Goal: Task Accomplishment & Management: Complete application form

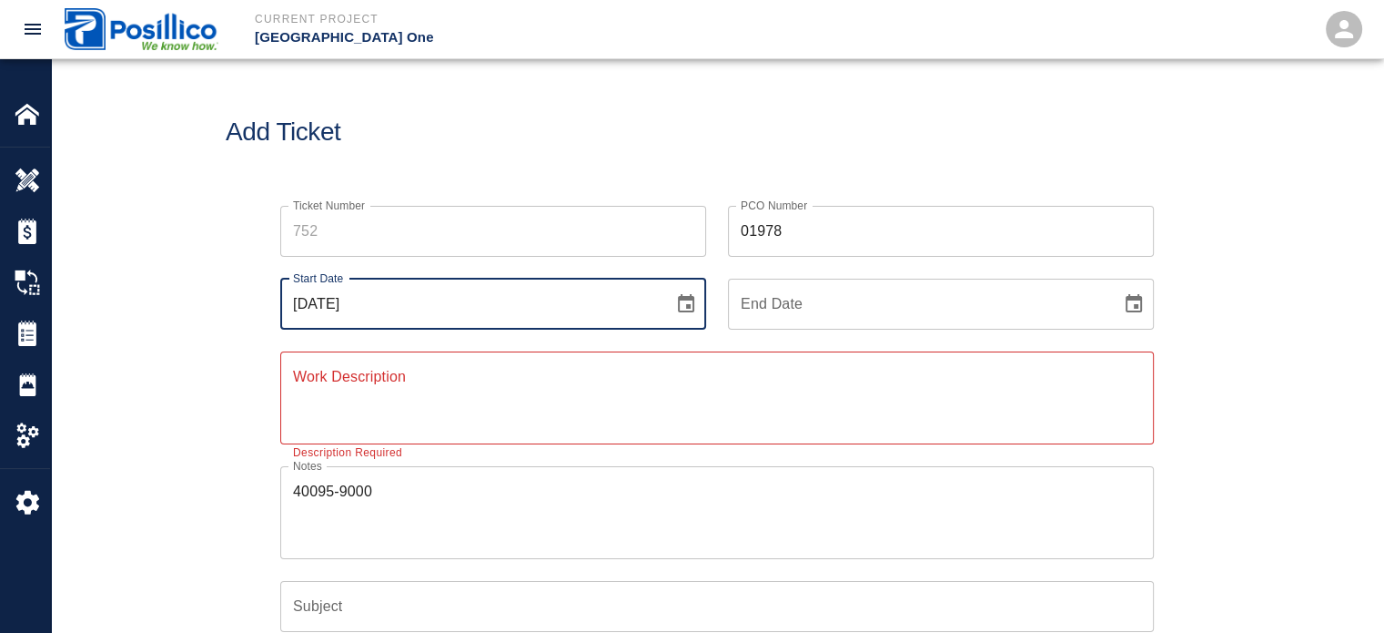
click at [493, 227] on input "Ticket Number" at bounding box center [493, 231] width 426 height 51
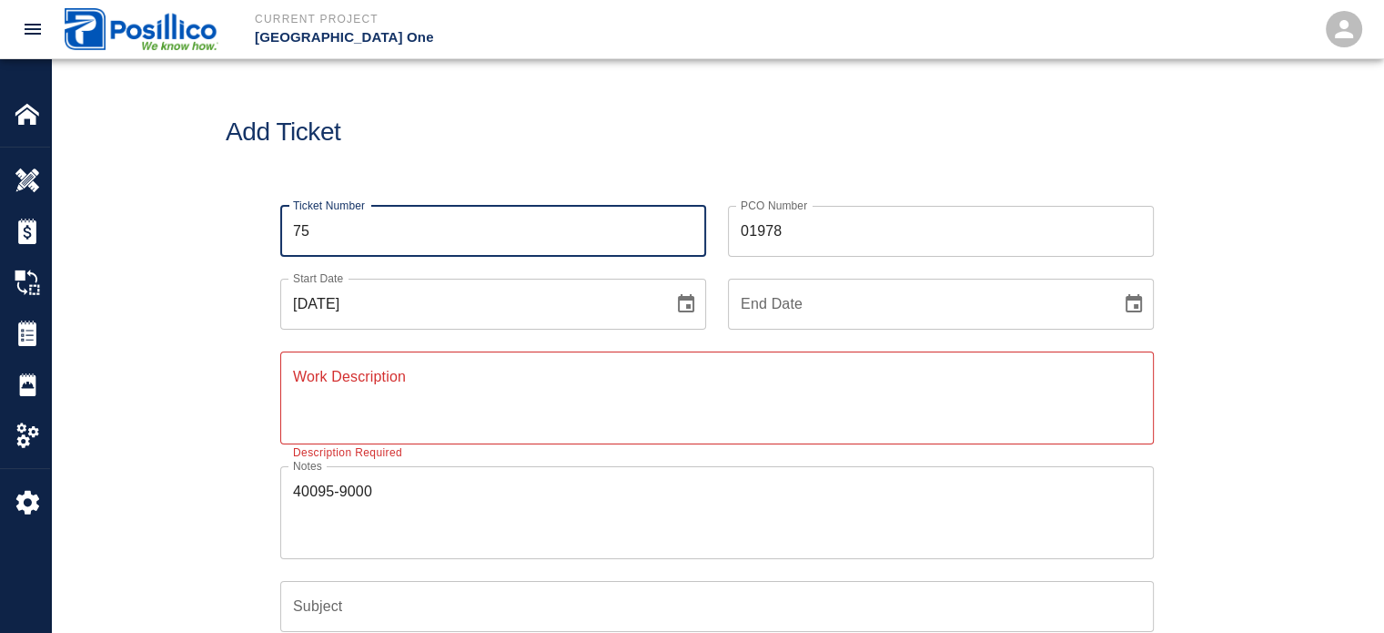
type input "7"
type input "754"
click at [210, 239] on div "Ticket Number 754 Ticket Number PCO Number 01978 PCO Number Start Date [DATE] S…" at bounding box center [717, 570] width 1333 height 772
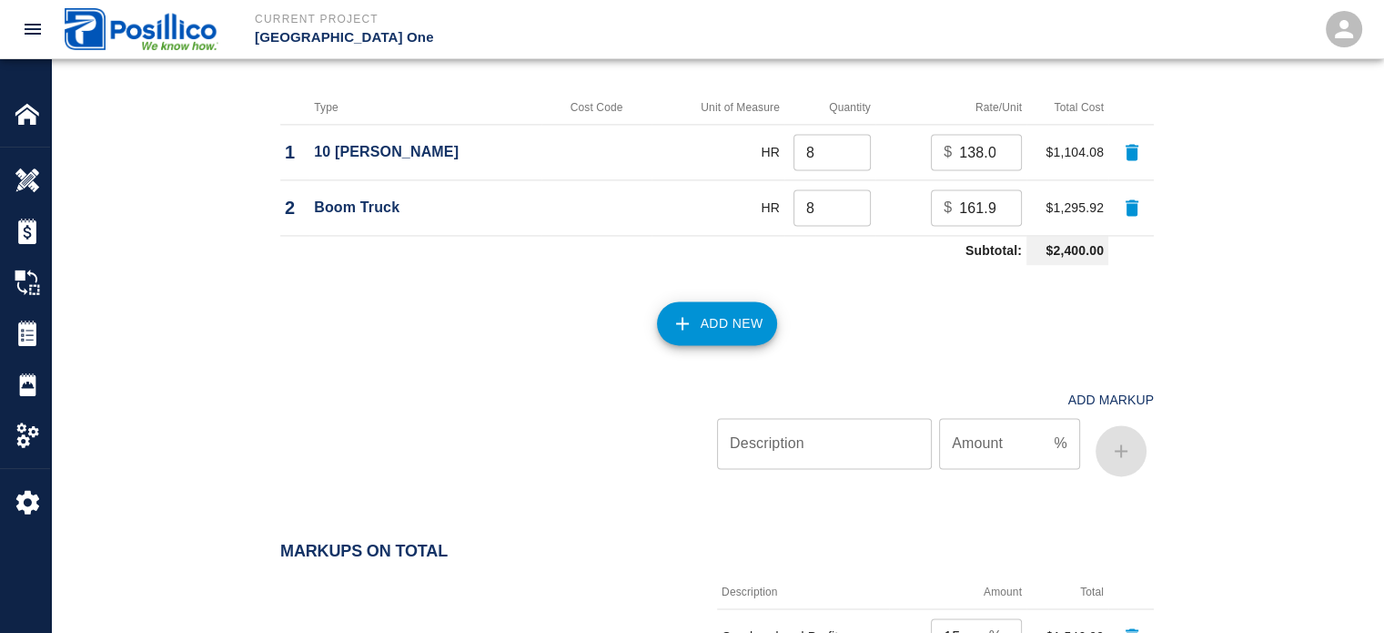
scroll to position [2954, 0]
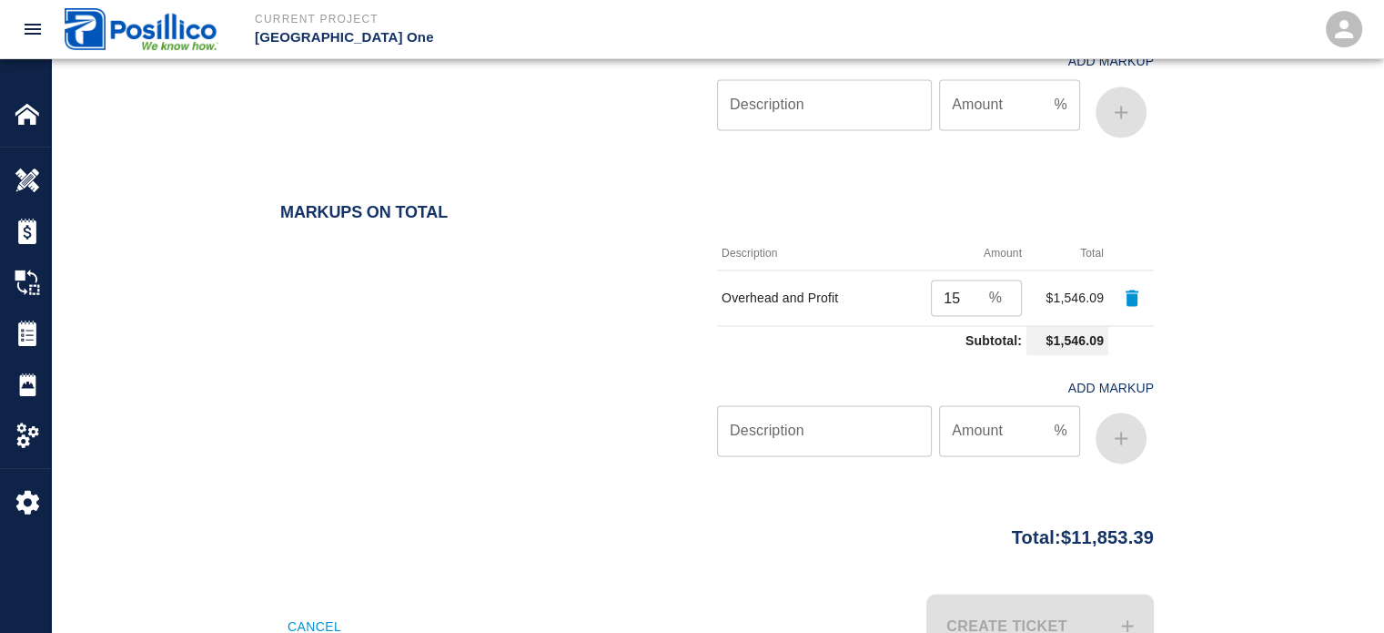
drag, startPoint x: 1159, startPoint y: 476, endPoint x: 1125, endPoint y: 573, distance: 102.2
click at [1012, 572] on div "Create Ticket" at bounding box center [930, 615] width 448 height 86
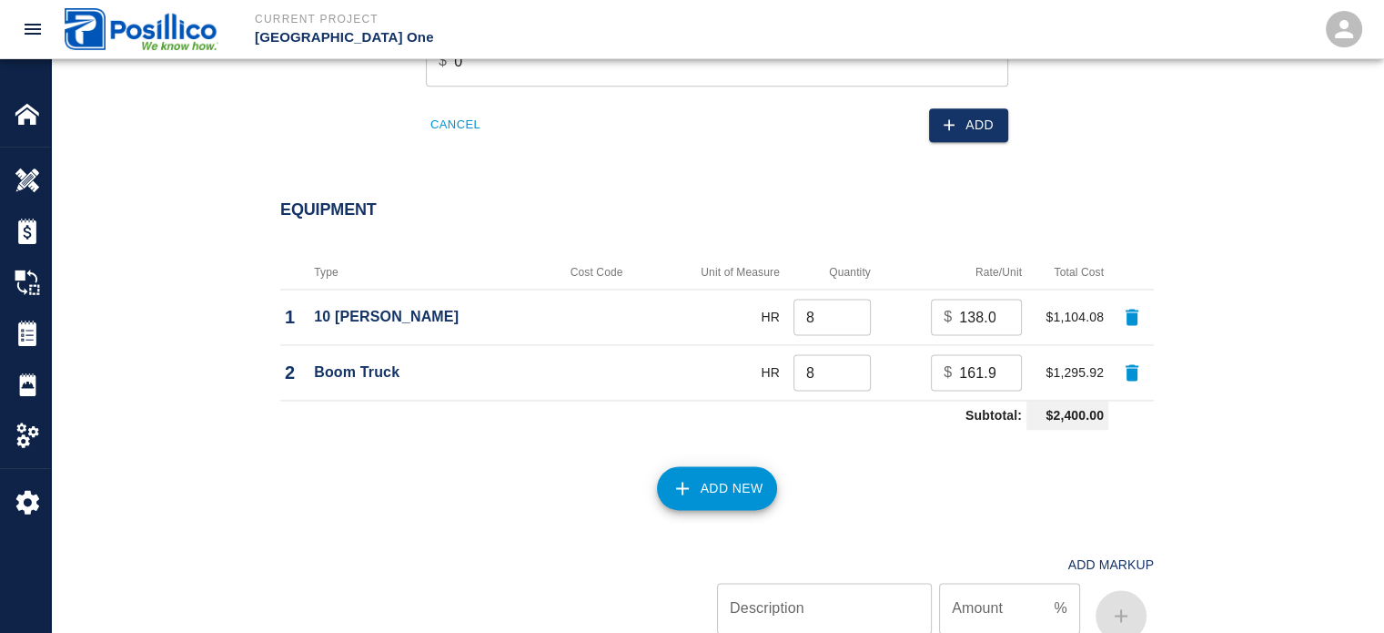
drag, startPoint x: 727, startPoint y: 447, endPoint x: 697, endPoint y: 327, distance: 123.8
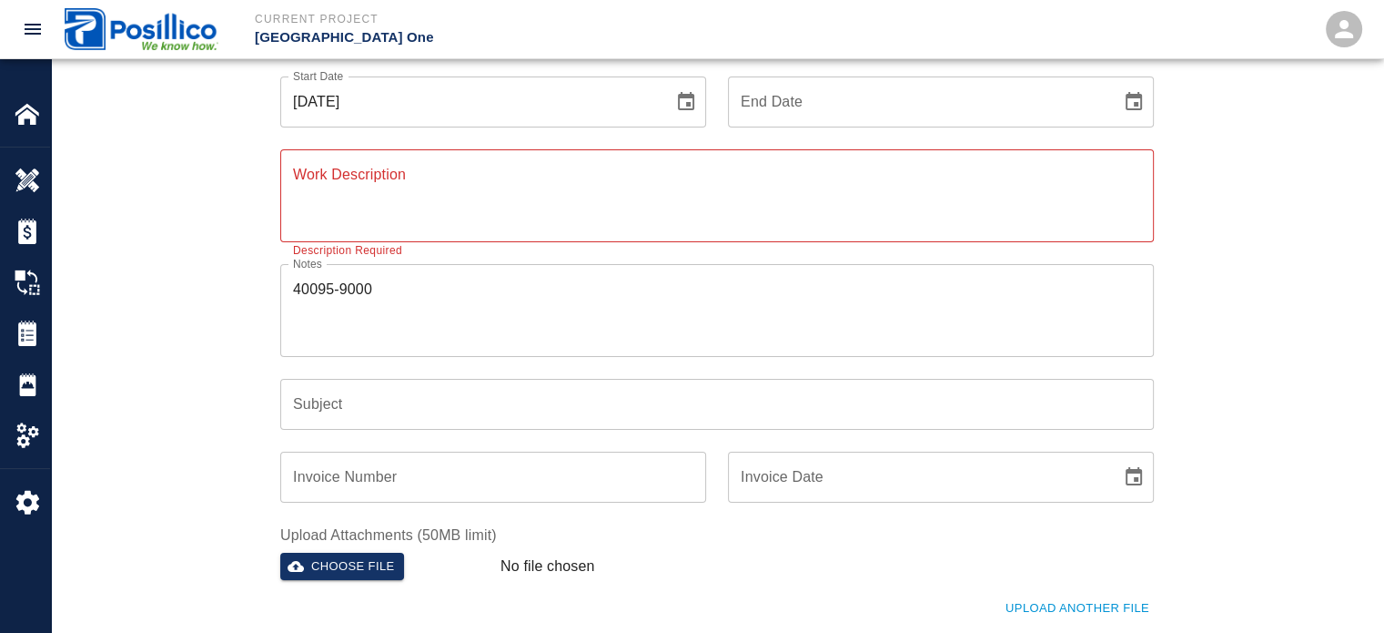
scroll to position [62, 0]
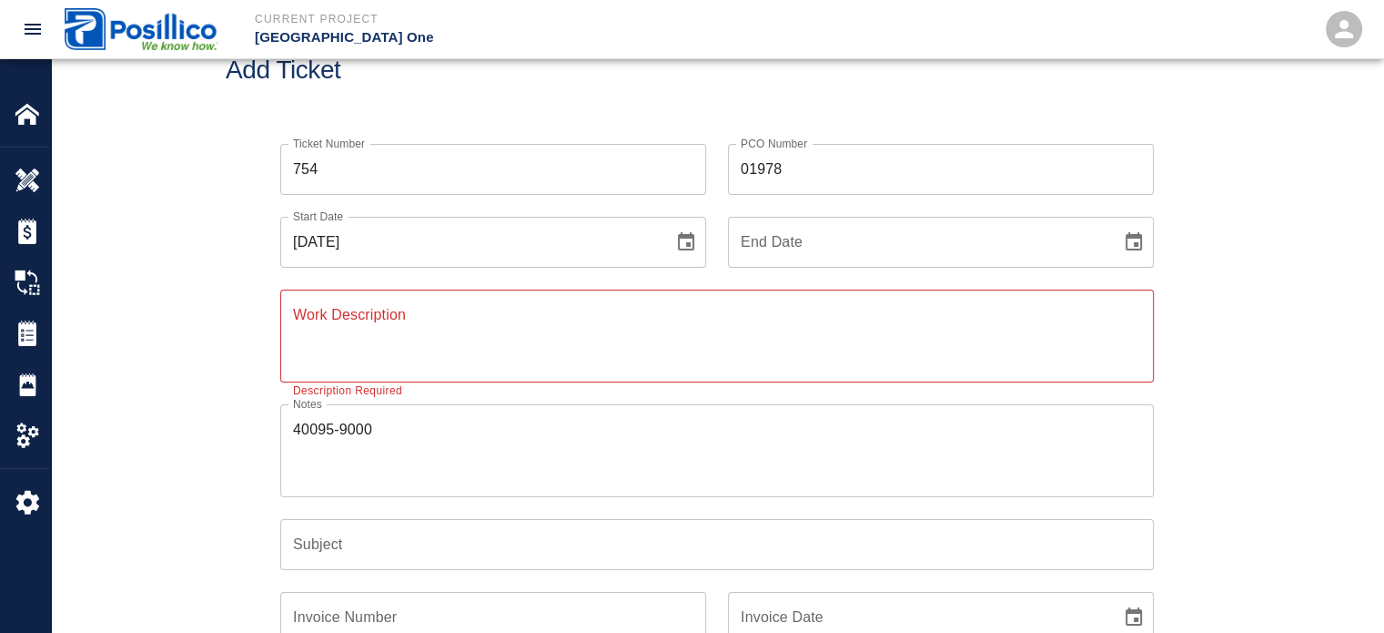
click at [504, 325] on textarea "Work Description" at bounding box center [717, 335] width 848 height 63
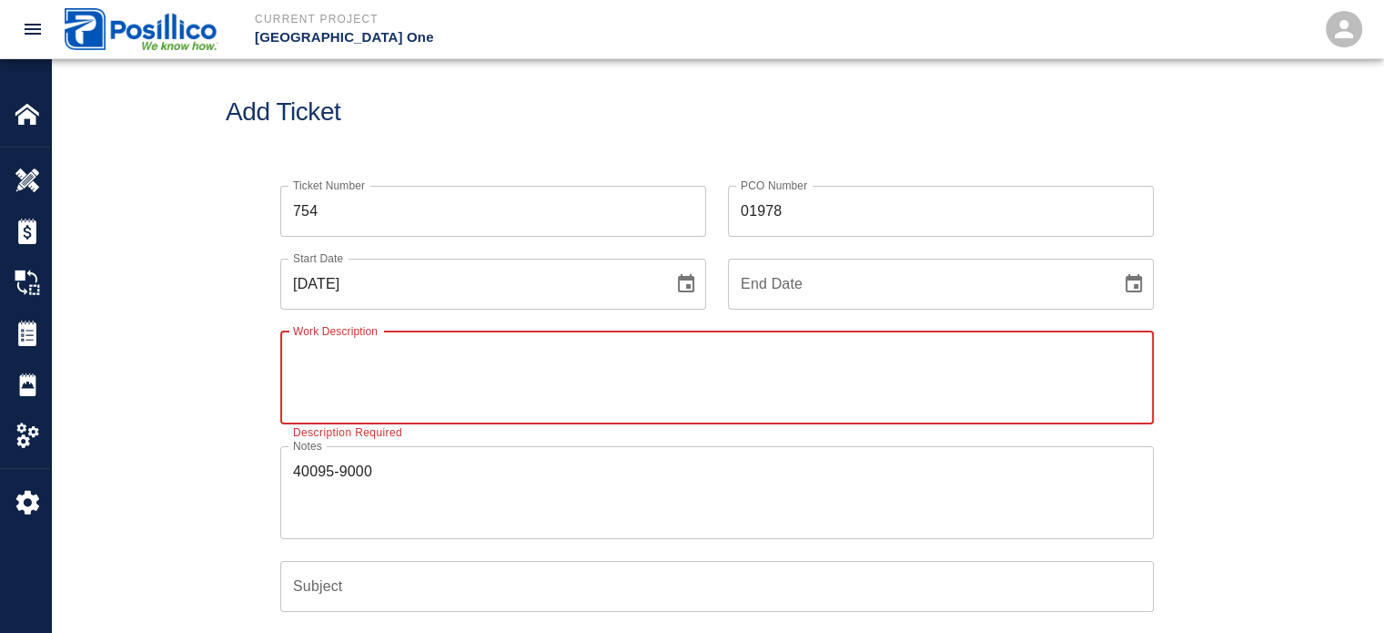
scroll to position [0, 0]
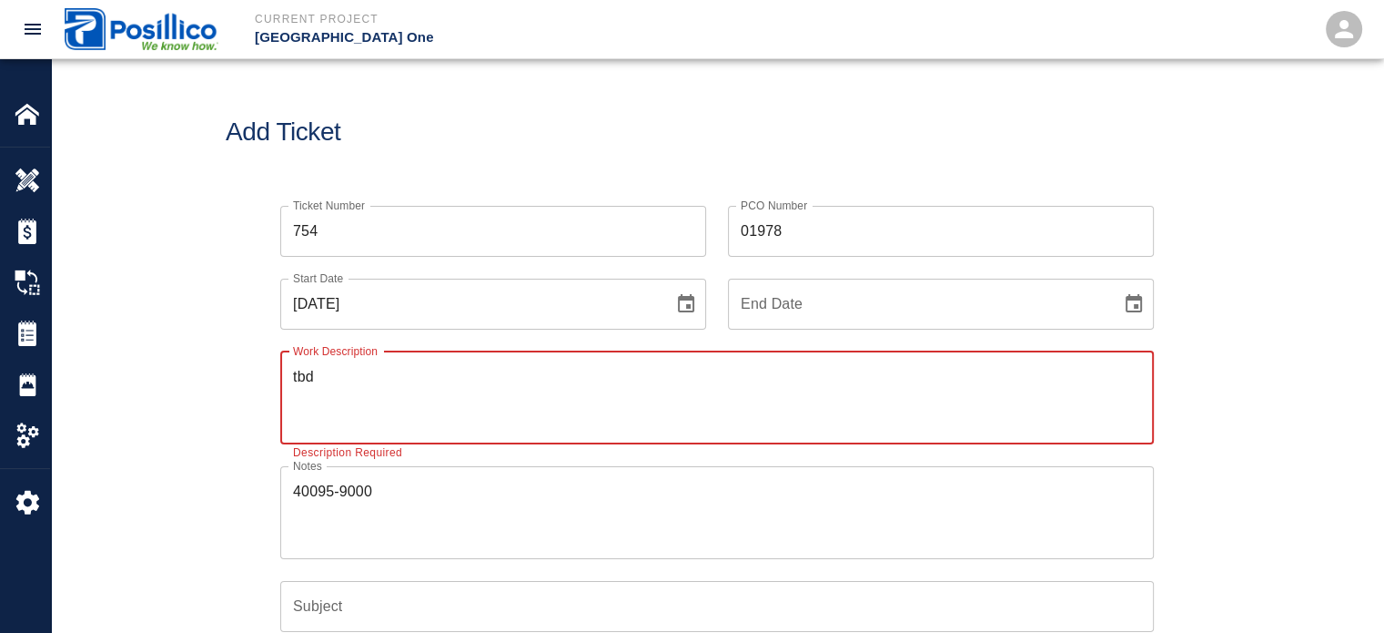
type textarea "tbd"
click at [1228, 278] on div "Ticket Number 754 Ticket Number PCO Number 01978 PCO Number Start Date [DATE] S…" at bounding box center [717, 570] width 1333 height 772
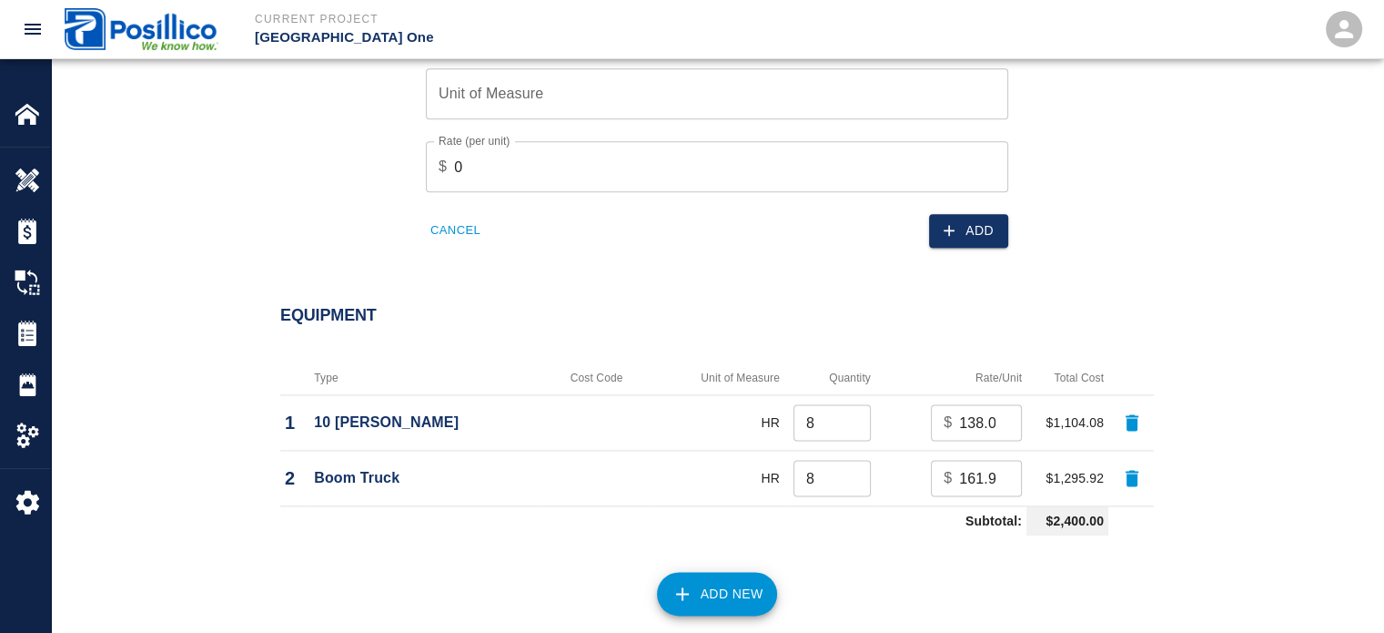
scroll to position [2954, 0]
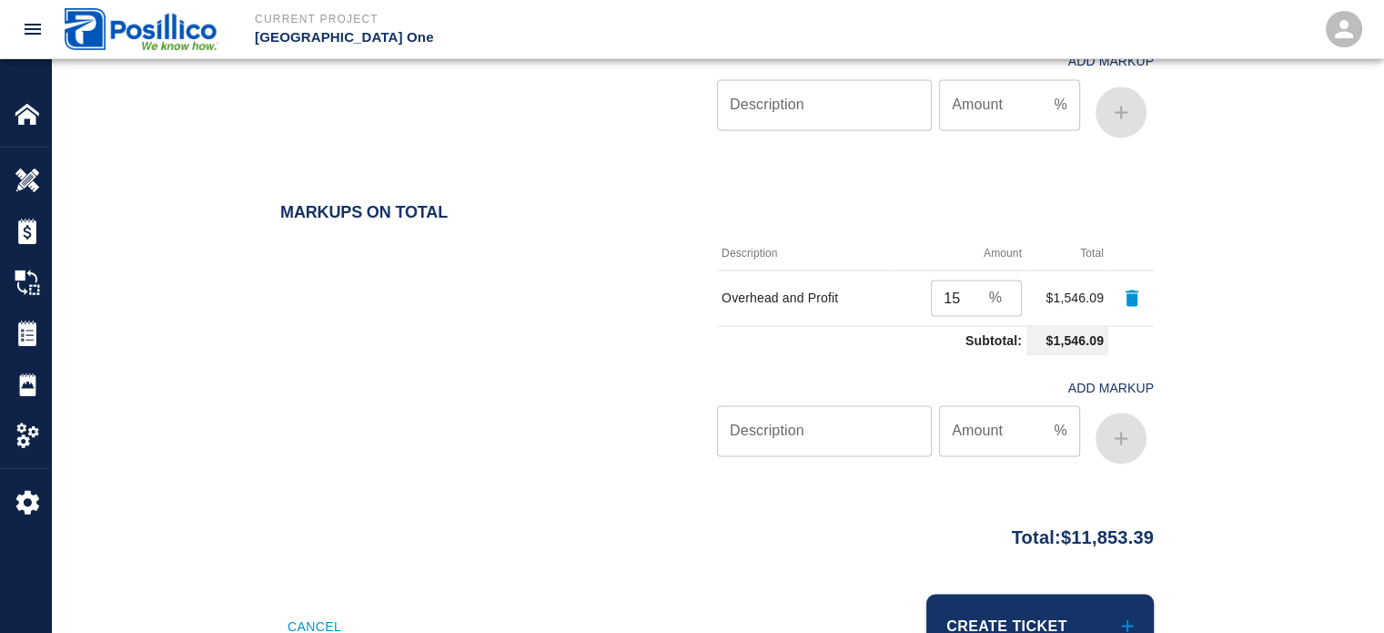
drag, startPoint x: 1238, startPoint y: 197, endPoint x: 1238, endPoint y: 461, distance: 264.9
click at [1042, 593] on button "Create Ticket" at bounding box center [1041, 625] width 228 height 64
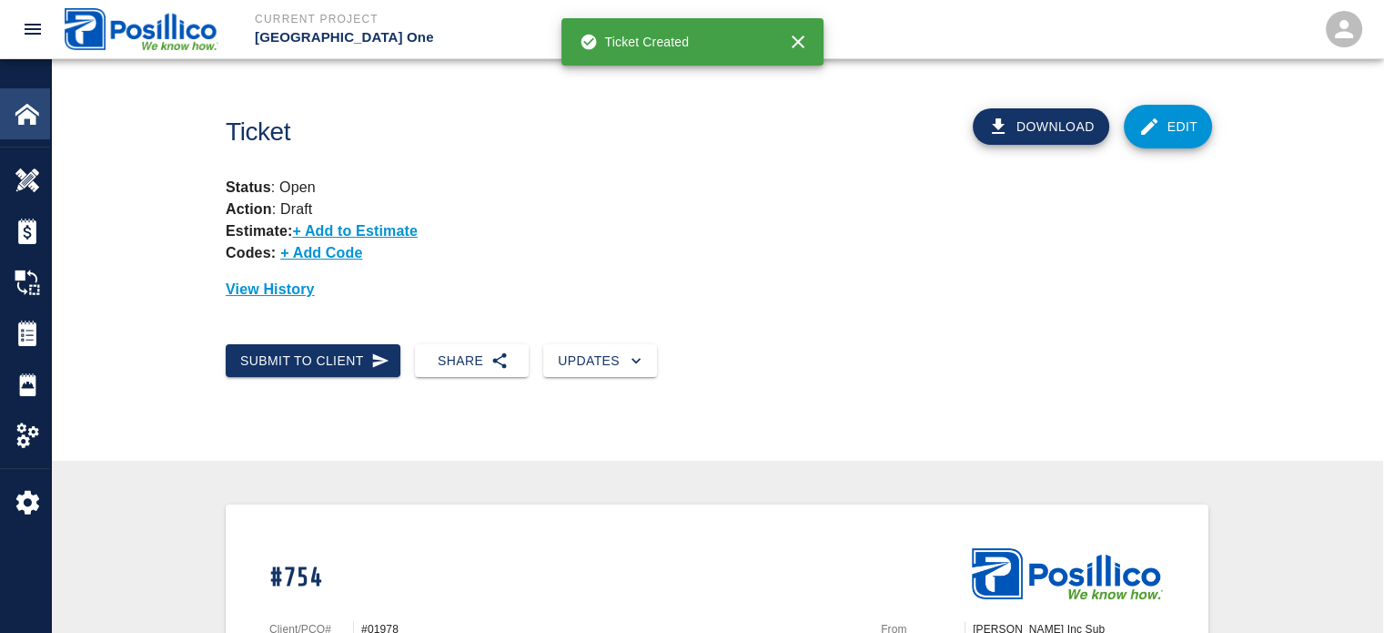
click at [29, 100] on div "Home" at bounding box center [25, 113] width 50 height 51
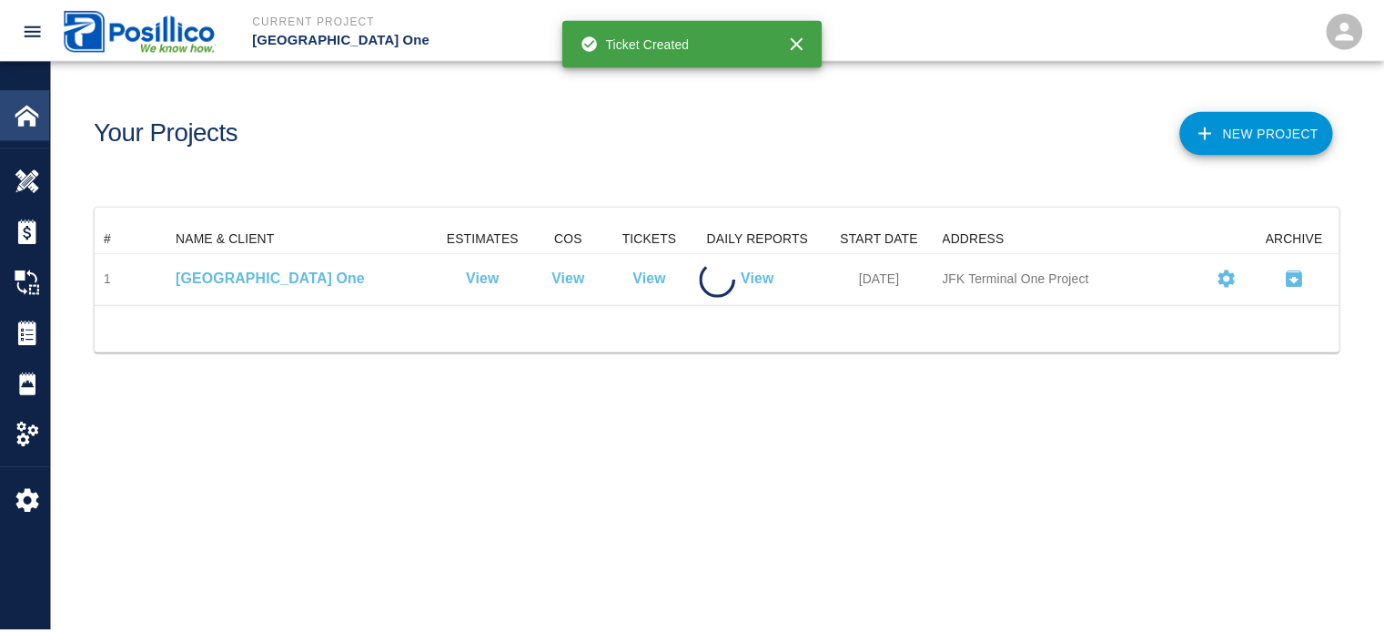
scroll to position [66, 1243]
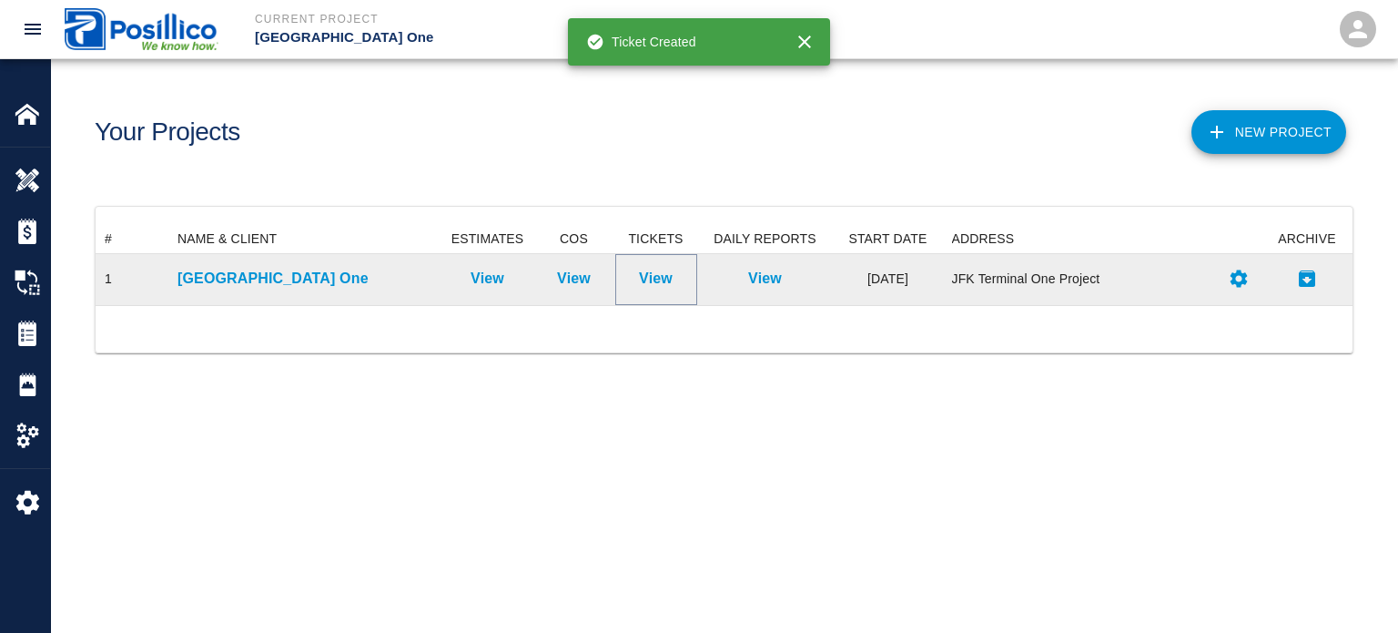
click at [645, 279] on p "View" at bounding box center [656, 279] width 34 height 22
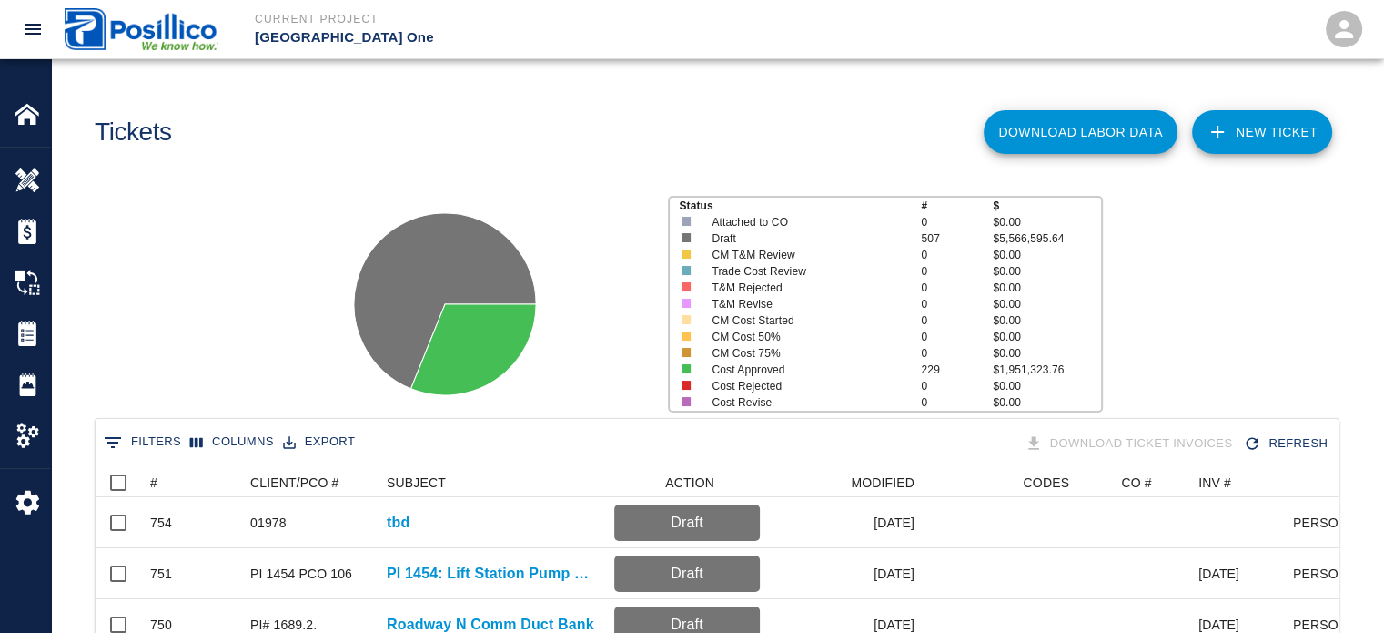
click at [1224, 147] on link "NEW TICKET" at bounding box center [1262, 132] width 140 height 44
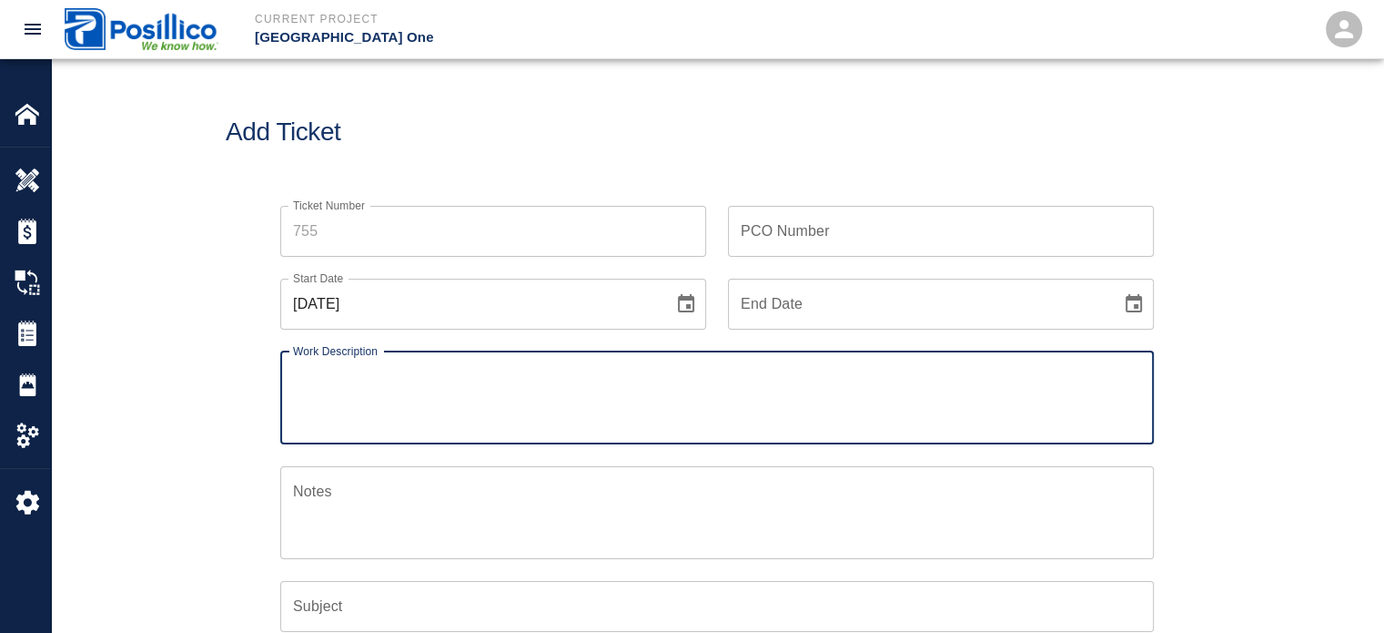
click at [622, 238] on input "Ticket Number" at bounding box center [493, 231] width 426 height 51
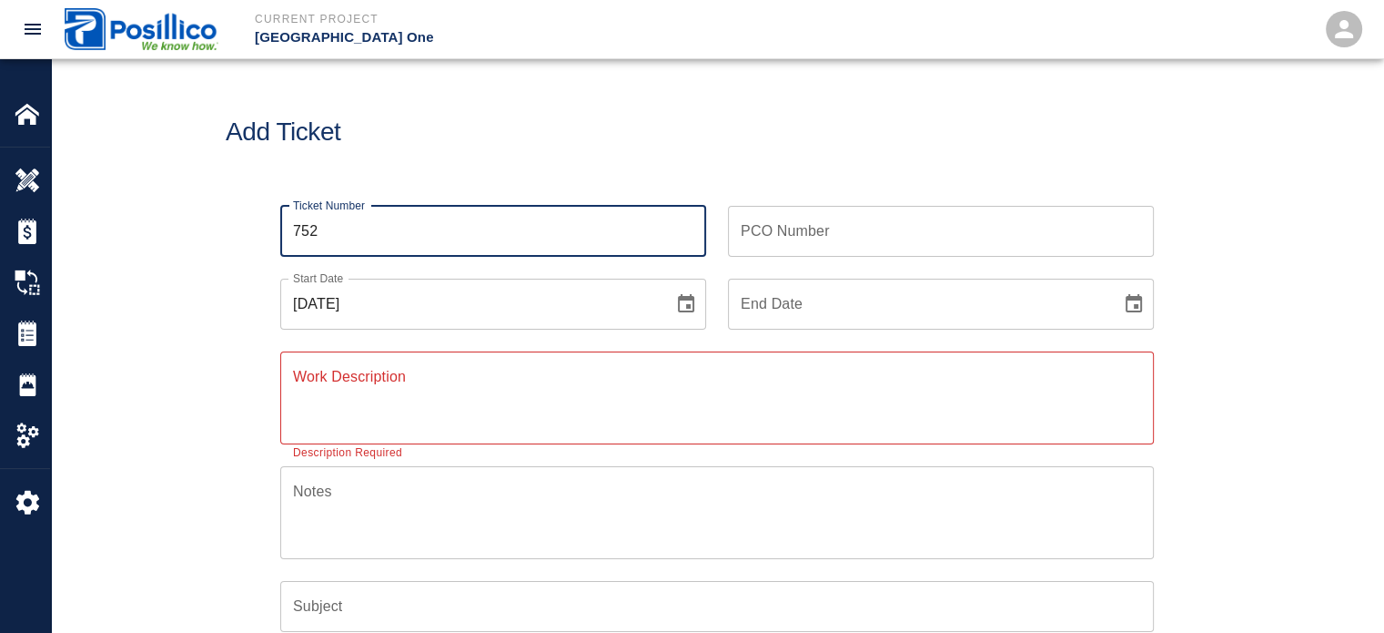
type input "752"
click at [692, 431] on div "x Work Description" at bounding box center [717, 397] width 874 height 93
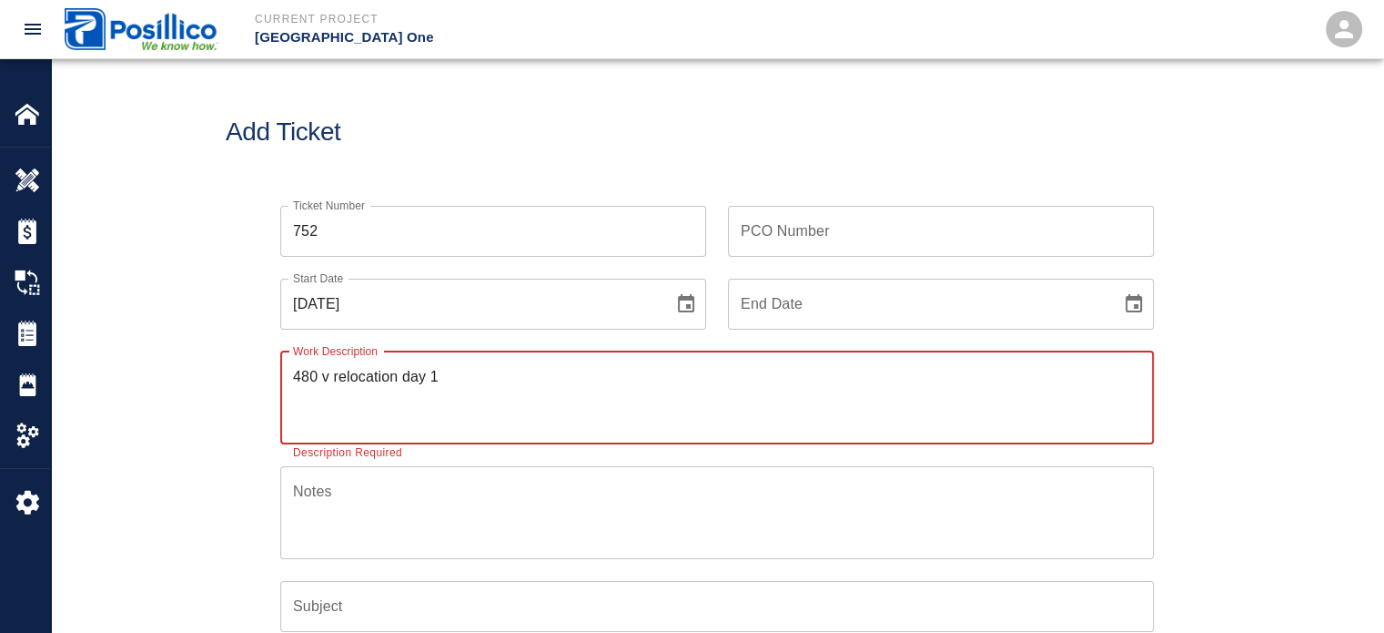
type textarea "480 v relocation day 1"
click at [677, 299] on icon "Choose date, selected date is Sep 21, 2025" at bounding box center [686, 304] width 22 height 22
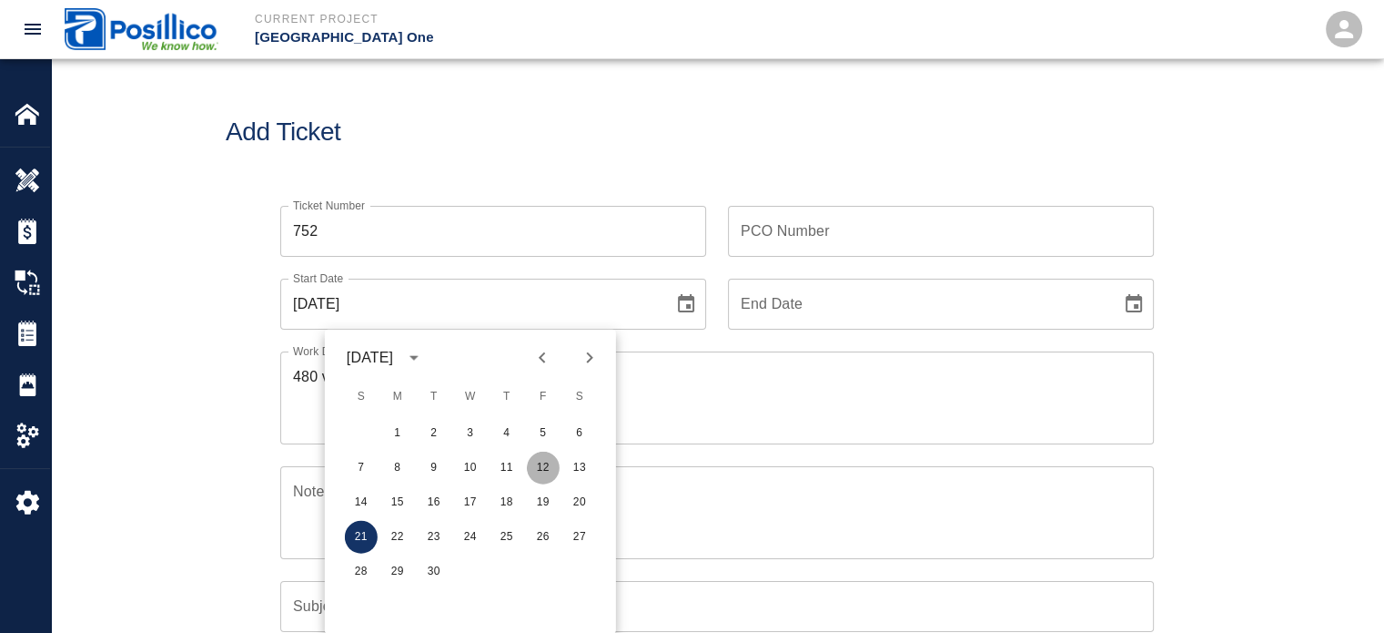
click at [547, 465] on button "12" at bounding box center [543, 467] width 33 height 33
type input "[DATE]"
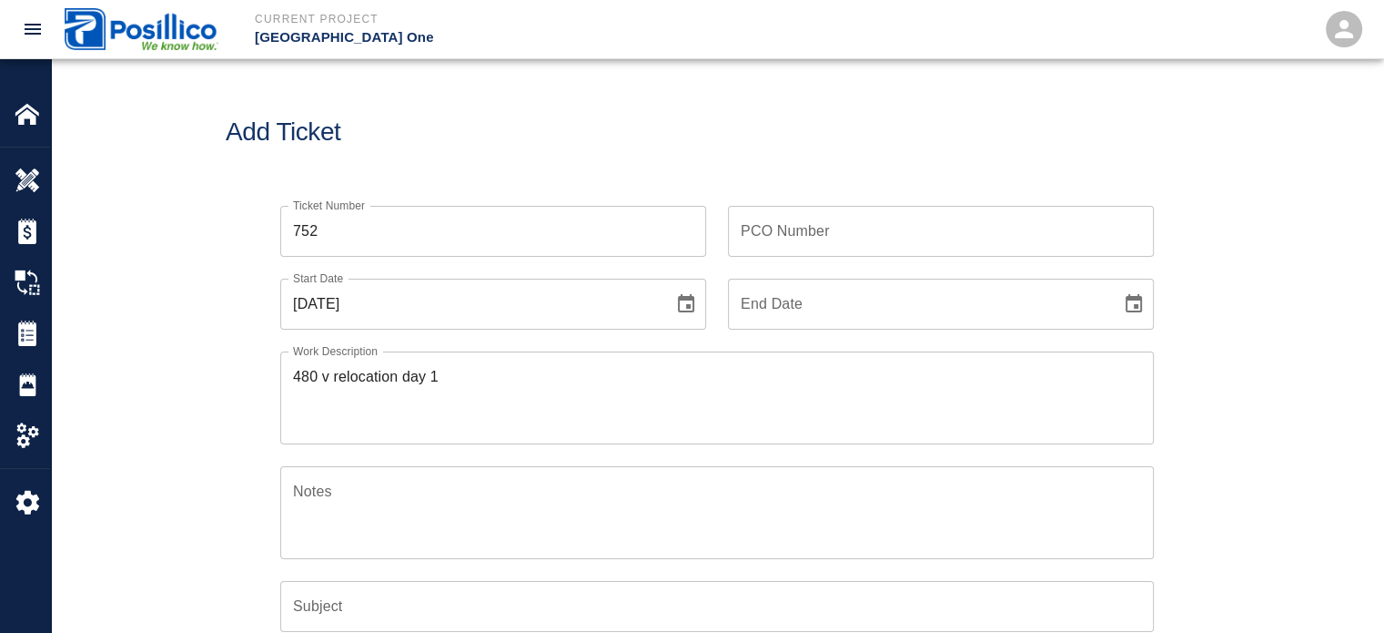
click at [257, 289] on div "Ticket Number 752 Ticket Number PCO Number PCO Number Start Date [DATE] Start D…" at bounding box center [717, 548] width 983 height 728
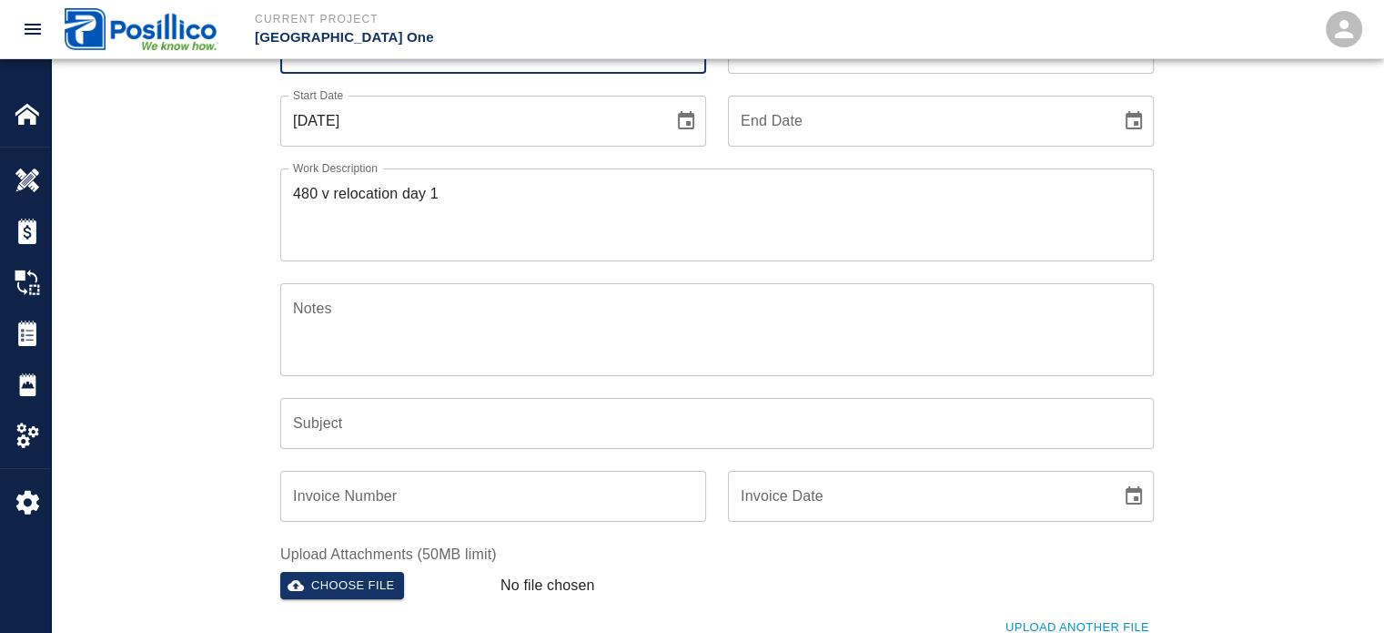
scroll to position [1012, 0]
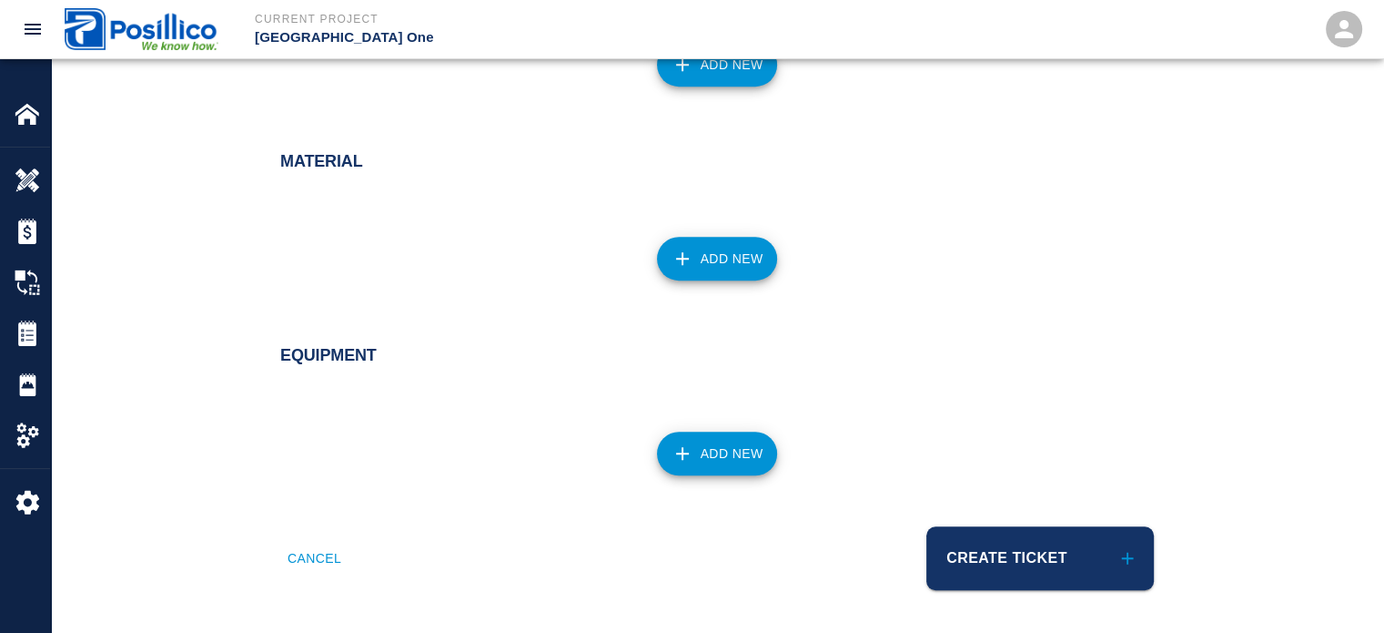
drag, startPoint x: 339, startPoint y: 236, endPoint x: 599, endPoint y: 525, distance: 389.3
click at [1027, 559] on button "Create Ticket" at bounding box center [1041, 558] width 228 height 64
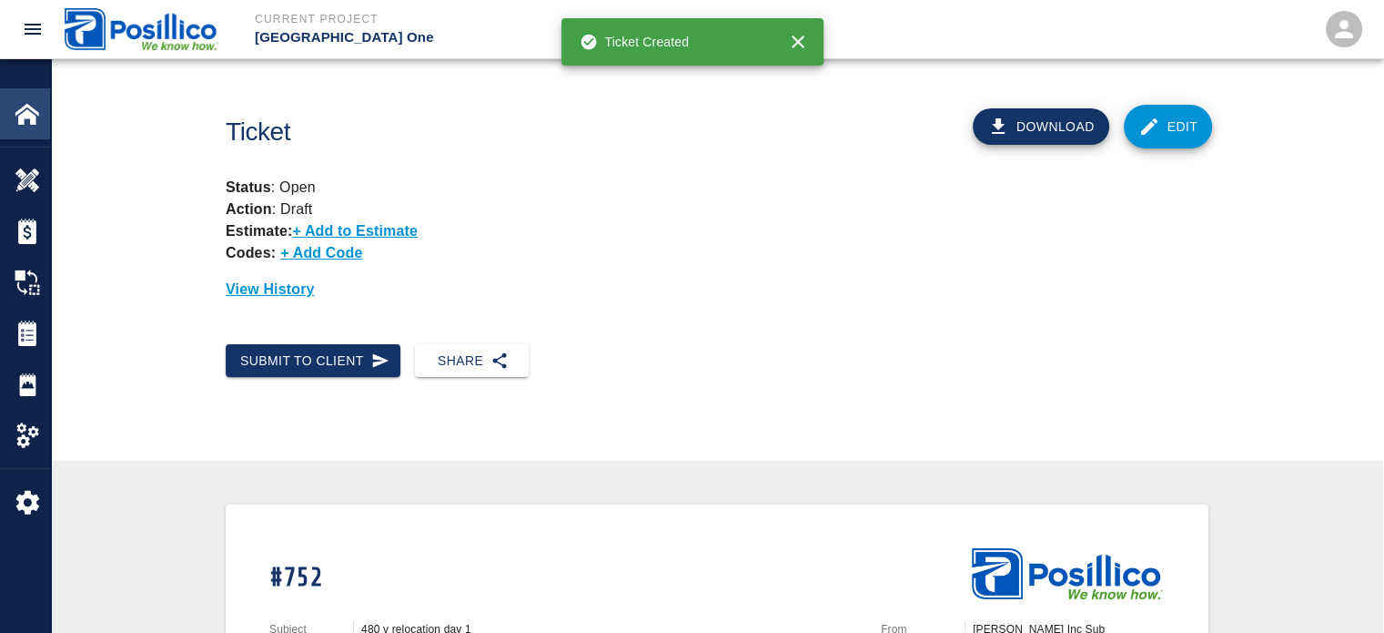
click at [22, 112] on img at bounding box center [27, 113] width 25 height 25
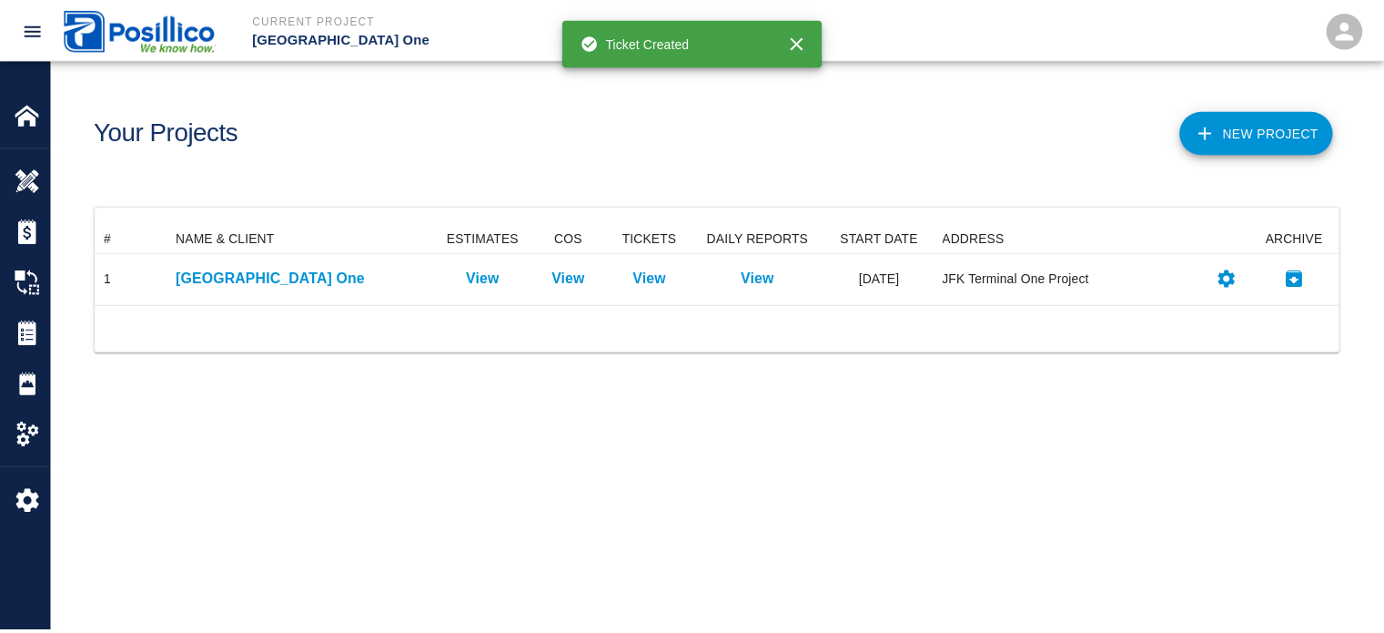
scroll to position [66, 1243]
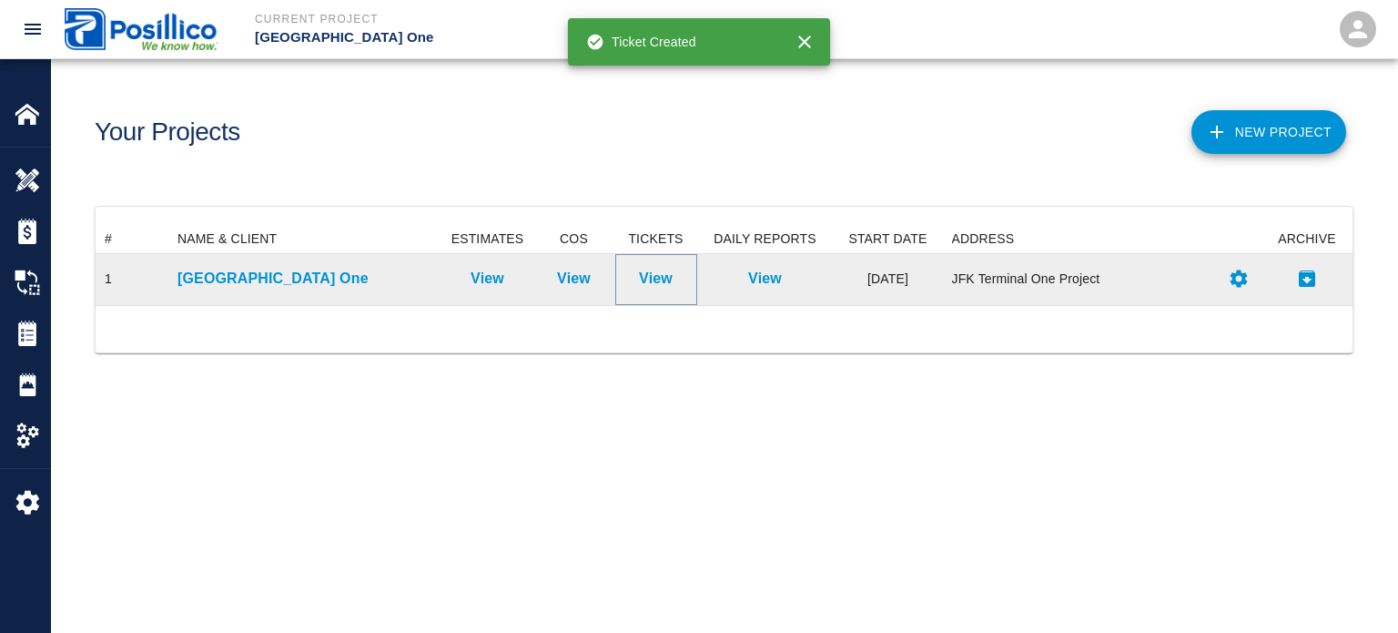
click at [670, 278] on p "View" at bounding box center [656, 279] width 34 height 22
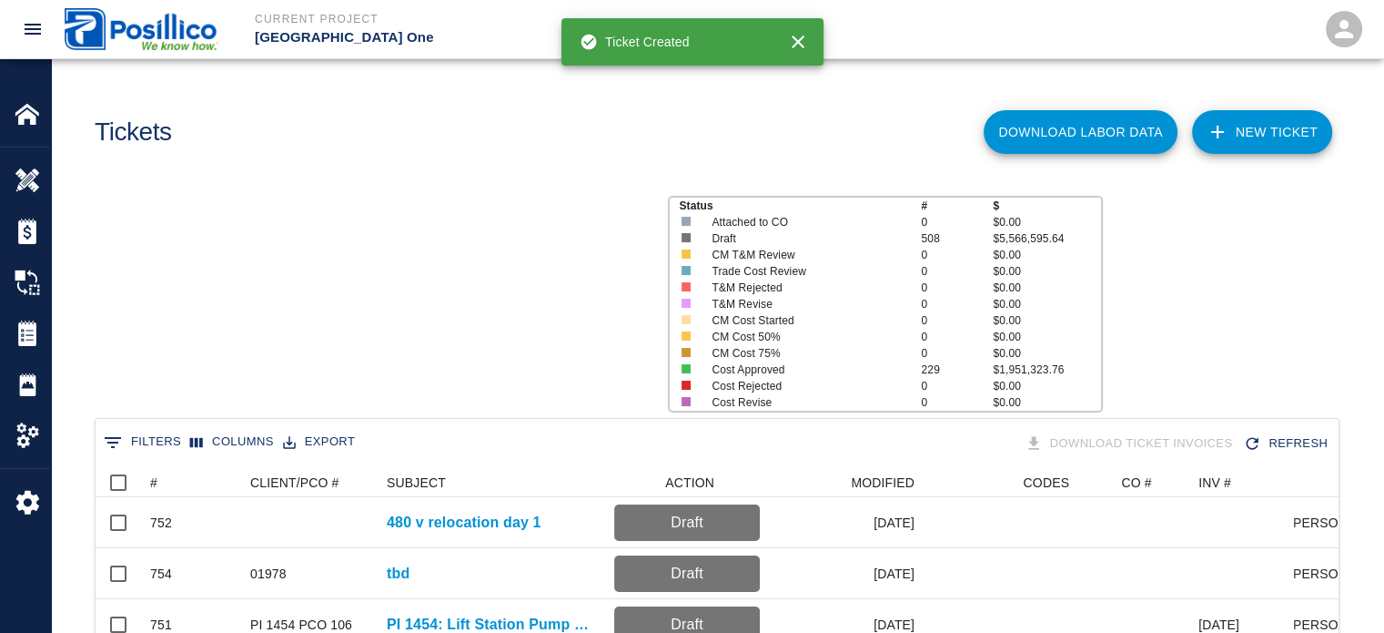
scroll to position [1049, 1230]
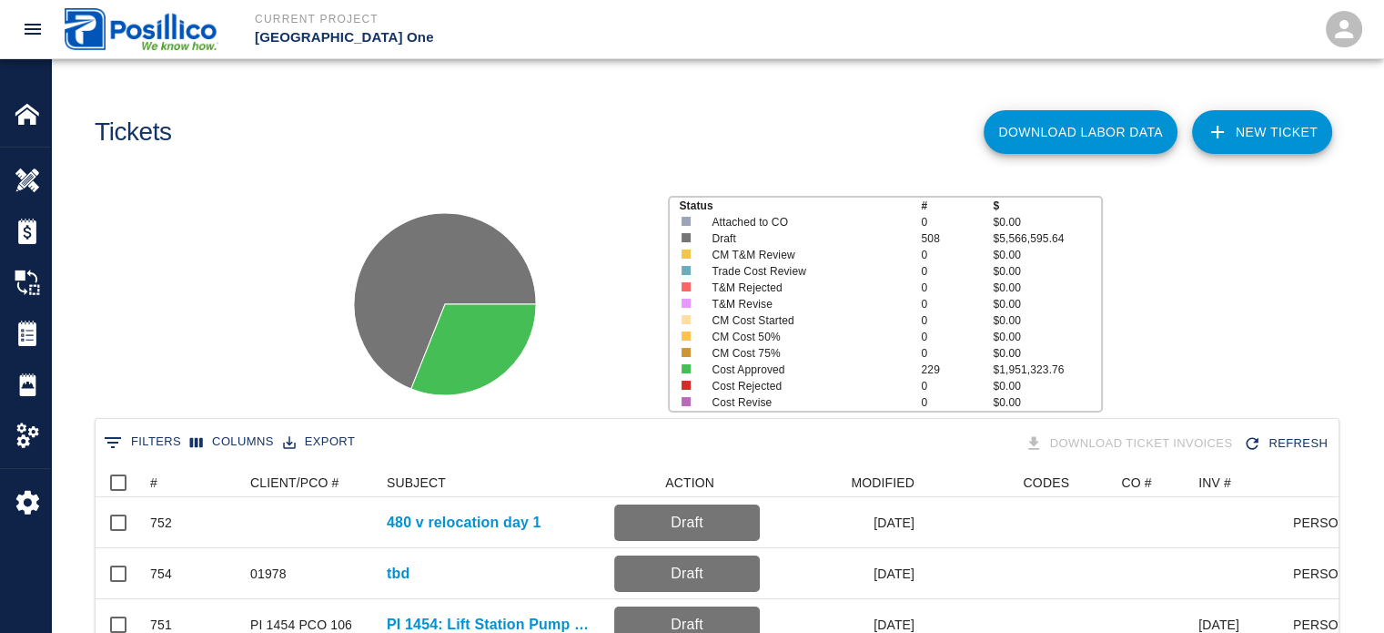
click at [1252, 131] on link "NEW TICKET" at bounding box center [1262, 132] width 140 height 44
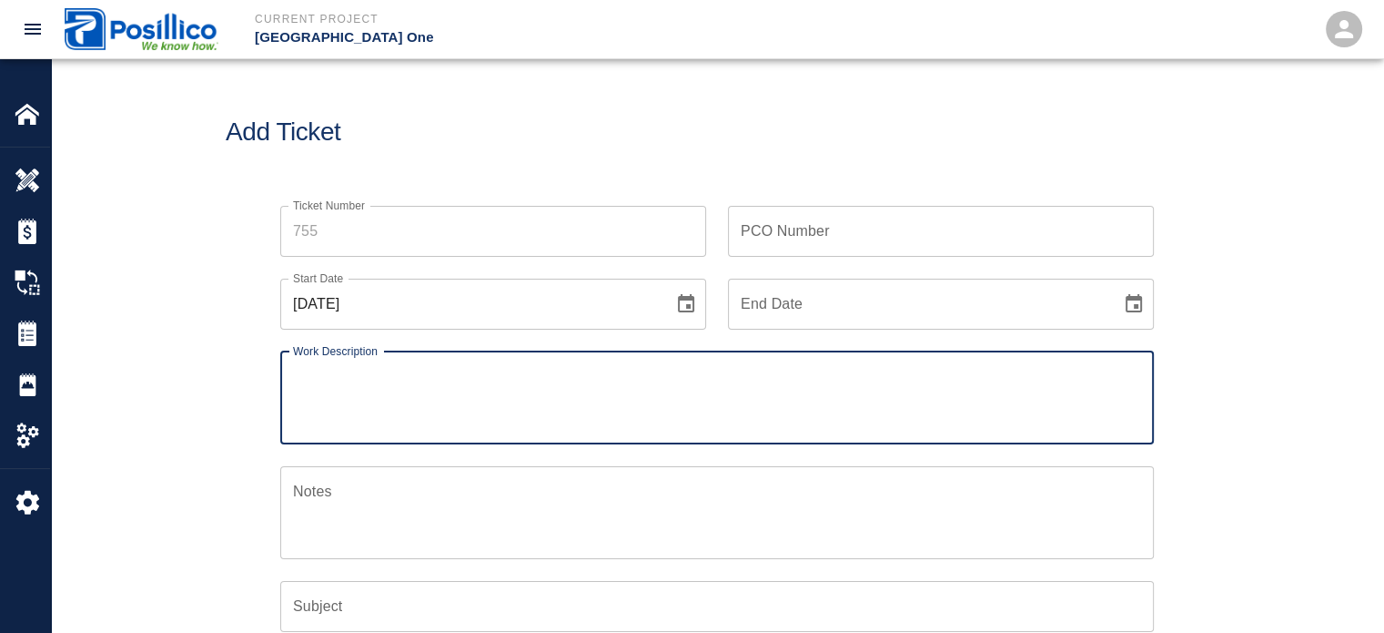
click at [494, 215] on input "Ticket Number" at bounding box center [493, 231] width 426 height 51
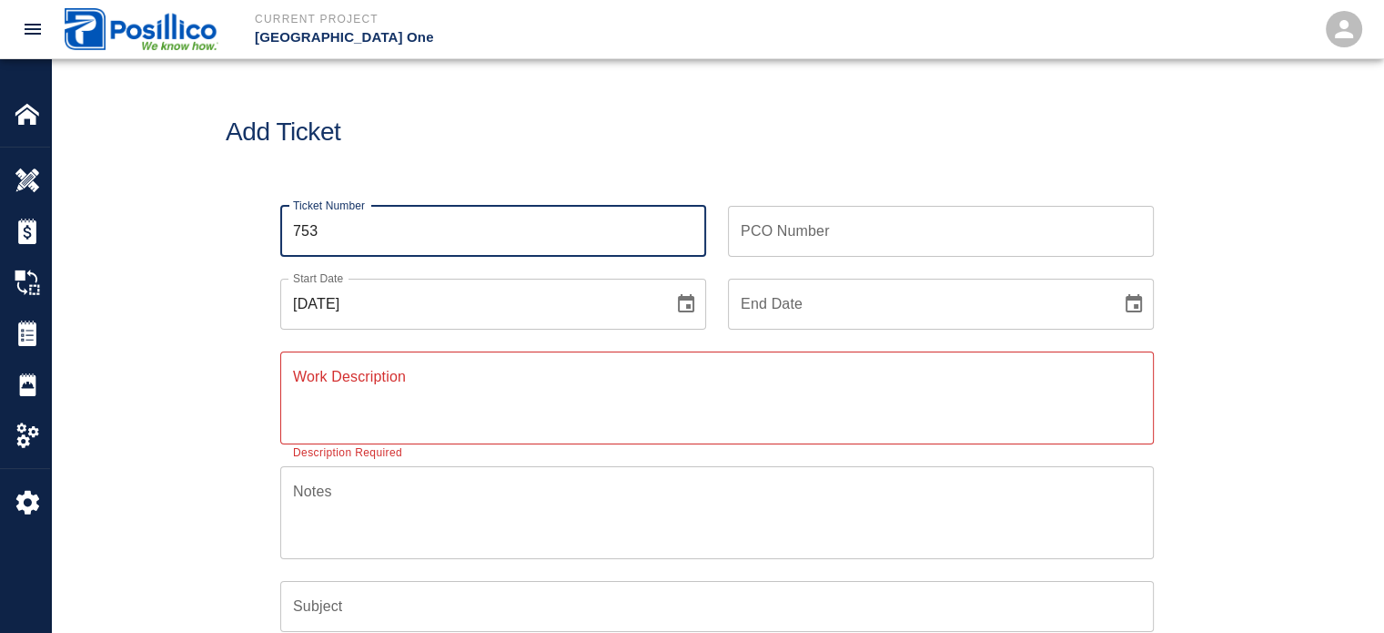
type input "753"
click at [682, 303] on icon "Choose date, selected date is Sep 21, 2025" at bounding box center [686, 304] width 22 height 22
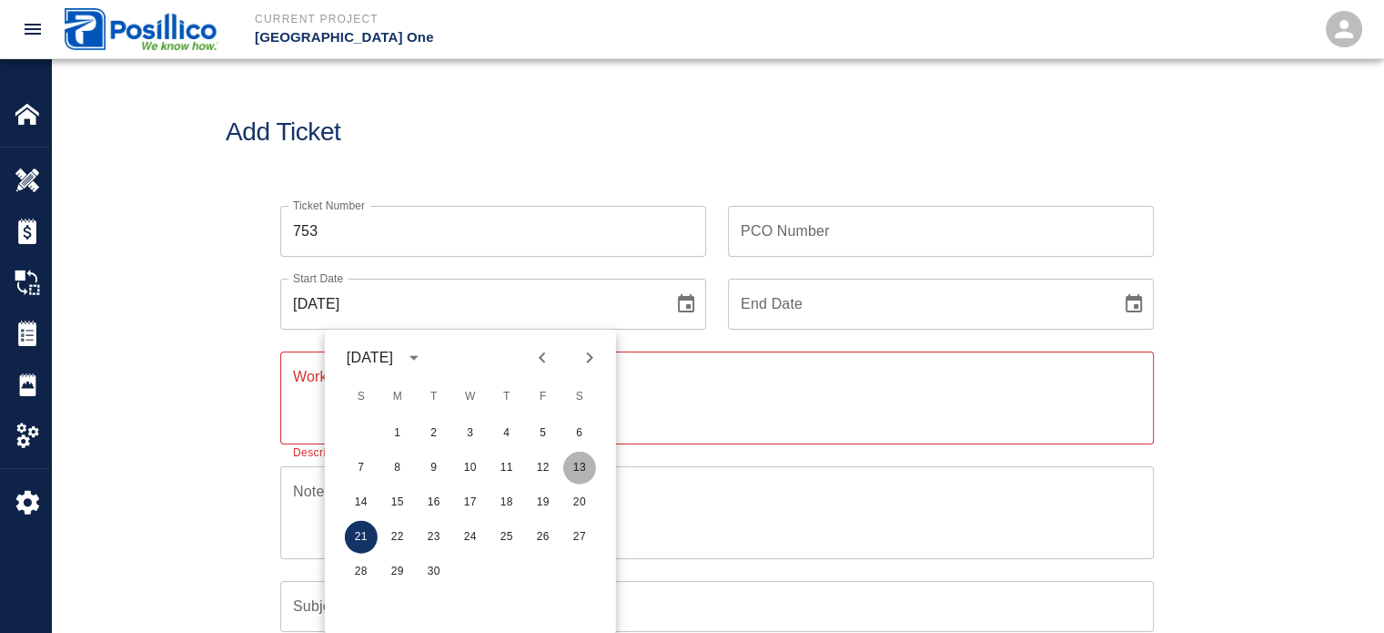
click at [573, 470] on button "13" at bounding box center [579, 467] width 33 height 33
type input "[DATE]"
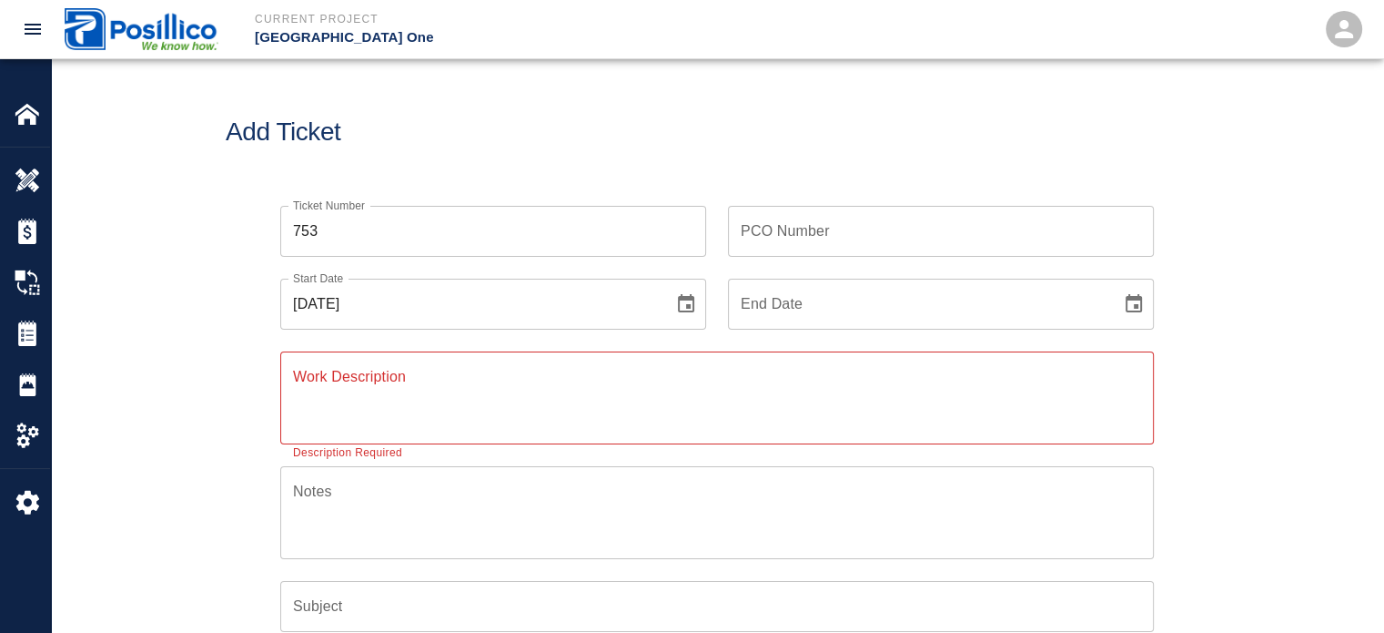
click at [543, 400] on textarea "Work Description" at bounding box center [717, 397] width 848 height 63
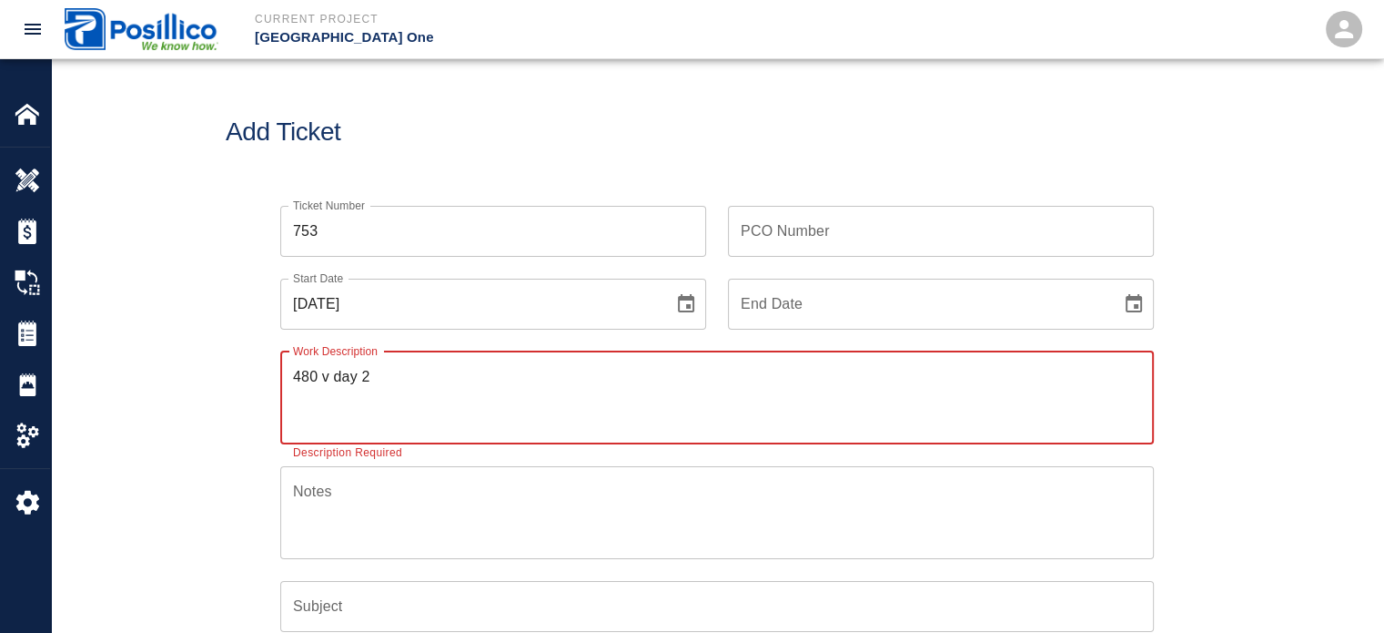
type textarea "480 v day 2"
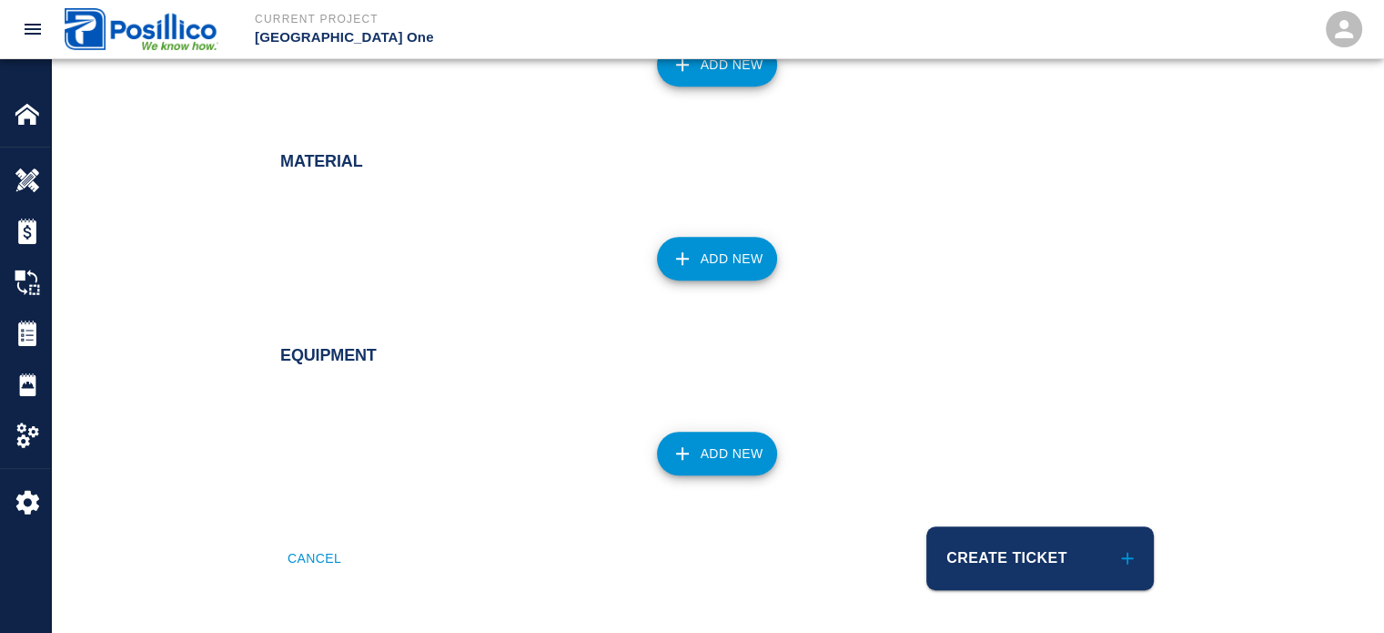
drag, startPoint x: 950, startPoint y: 284, endPoint x: 972, endPoint y: 595, distance: 312.1
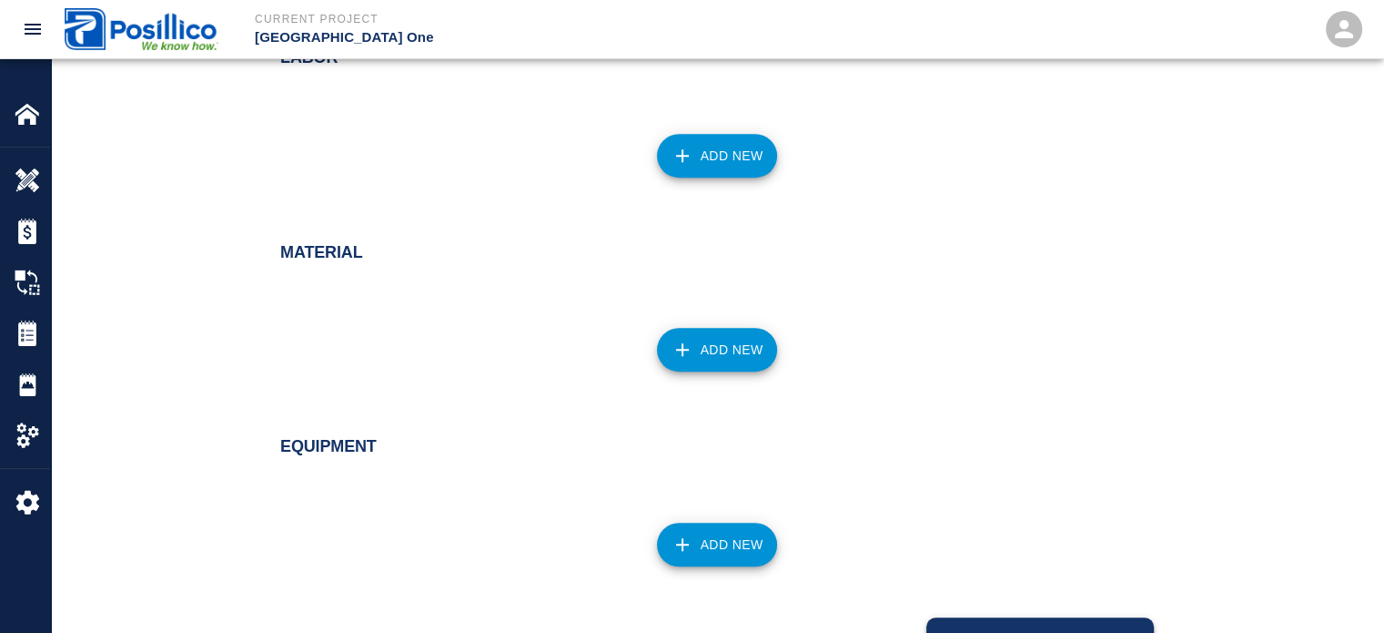
click at [982, 582] on div "Equipment Add New" at bounding box center [717, 508] width 1333 height 217
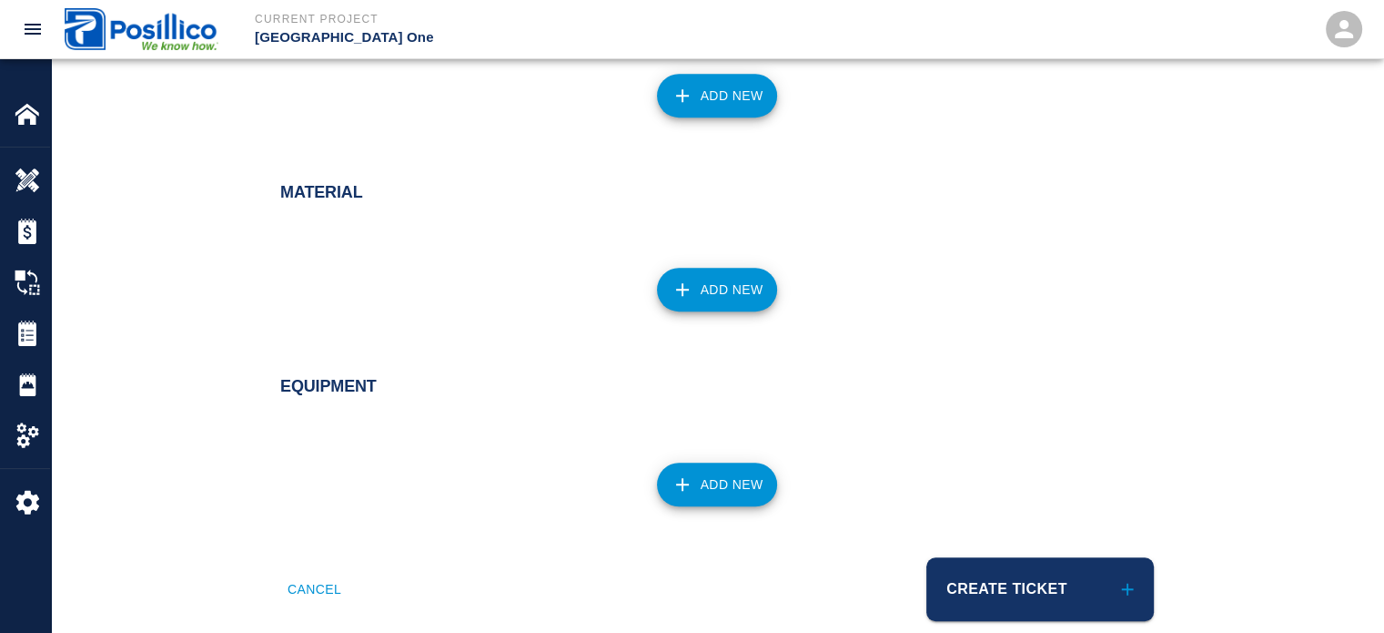
scroll to position [1012, 0]
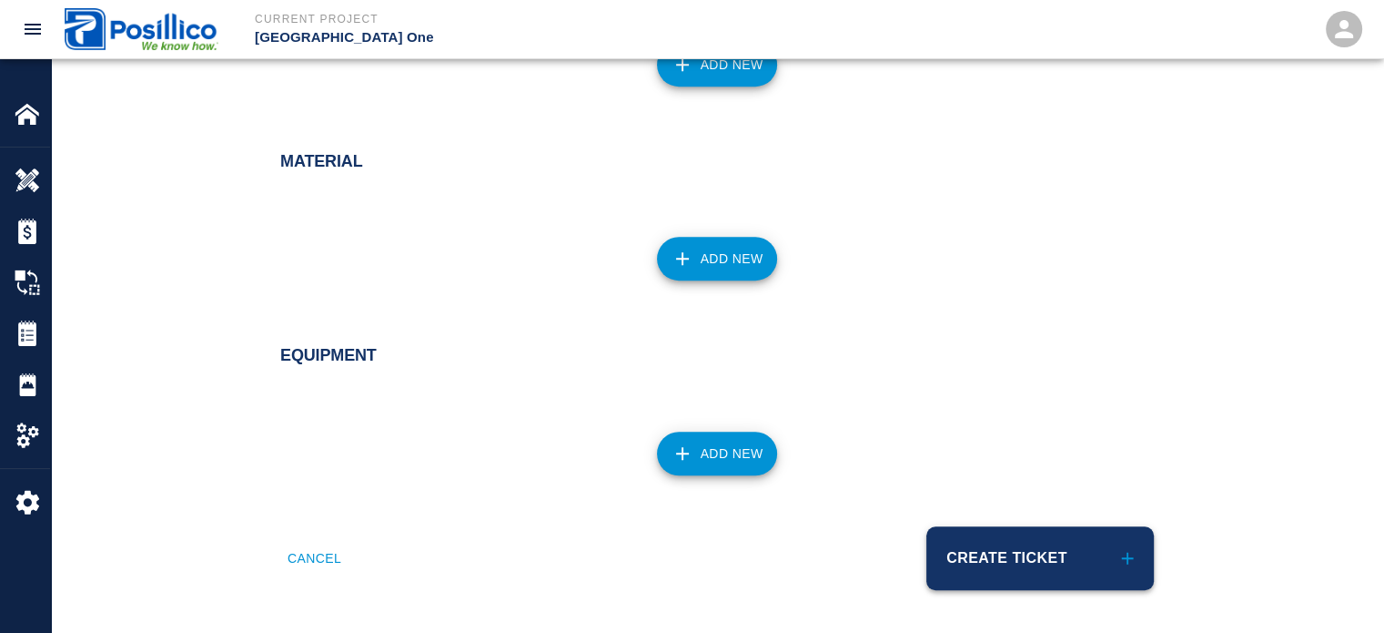
click at [1030, 552] on button "Create Ticket" at bounding box center [1041, 558] width 228 height 64
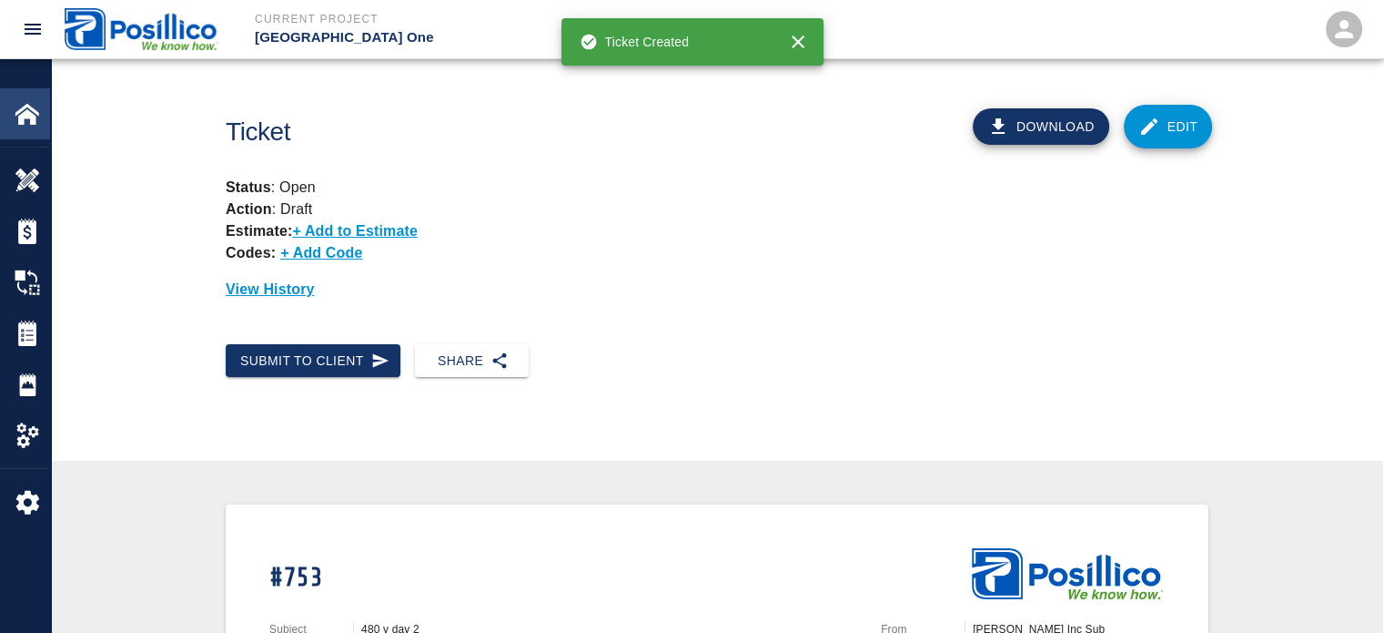
click at [33, 115] on img at bounding box center [27, 113] width 25 height 25
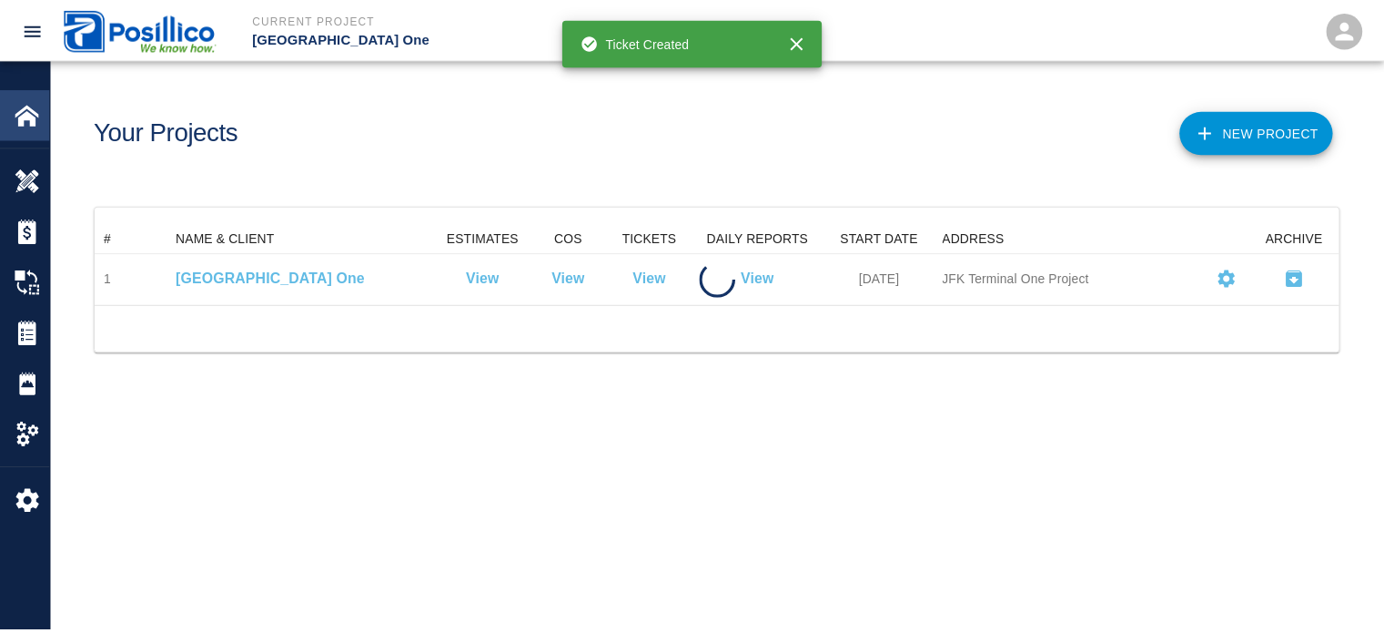
scroll to position [66, 1243]
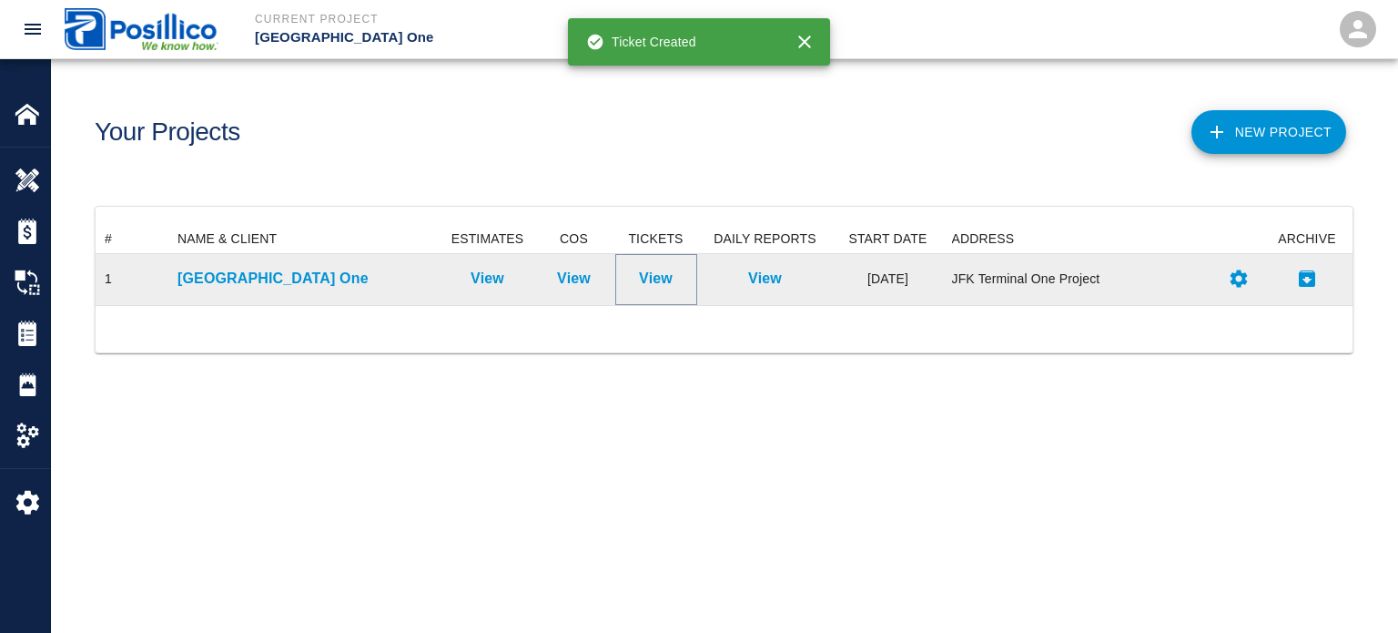
click at [645, 273] on p "View" at bounding box center [656, 279] width 34 height 22
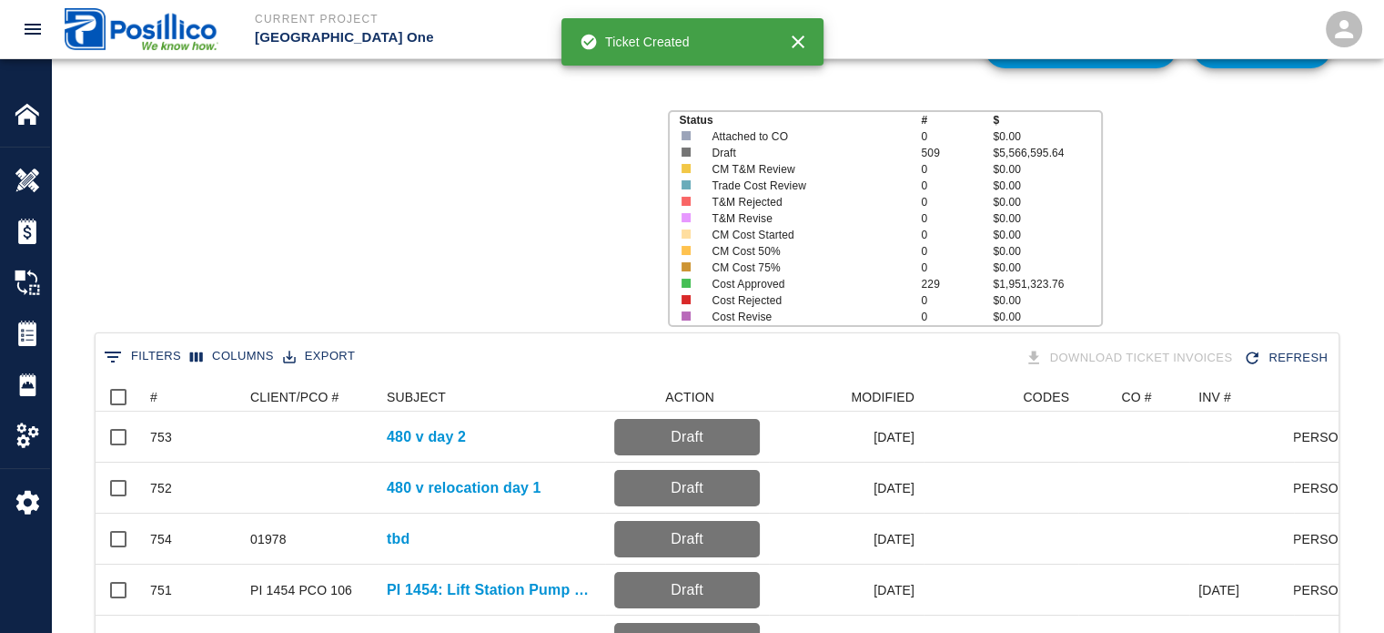
scroll to position [182, 0]
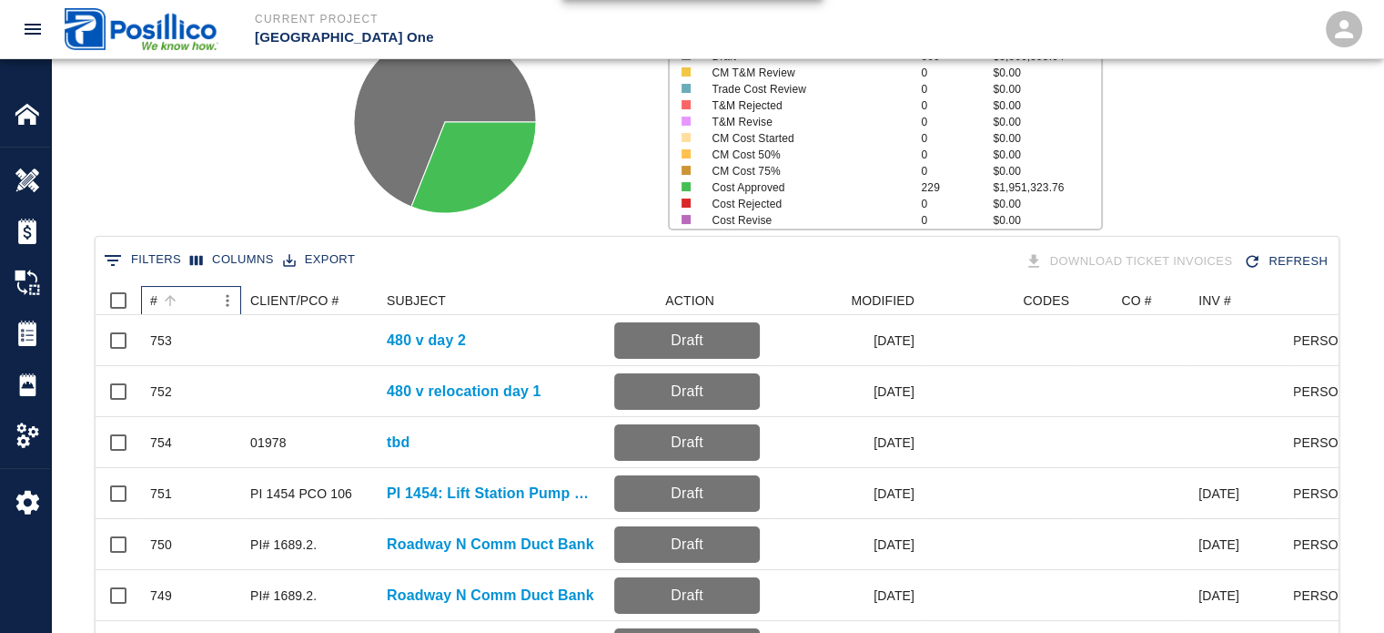
click at [155, 294] on div "#" at bounding box center [153, 300] width 7 height 29
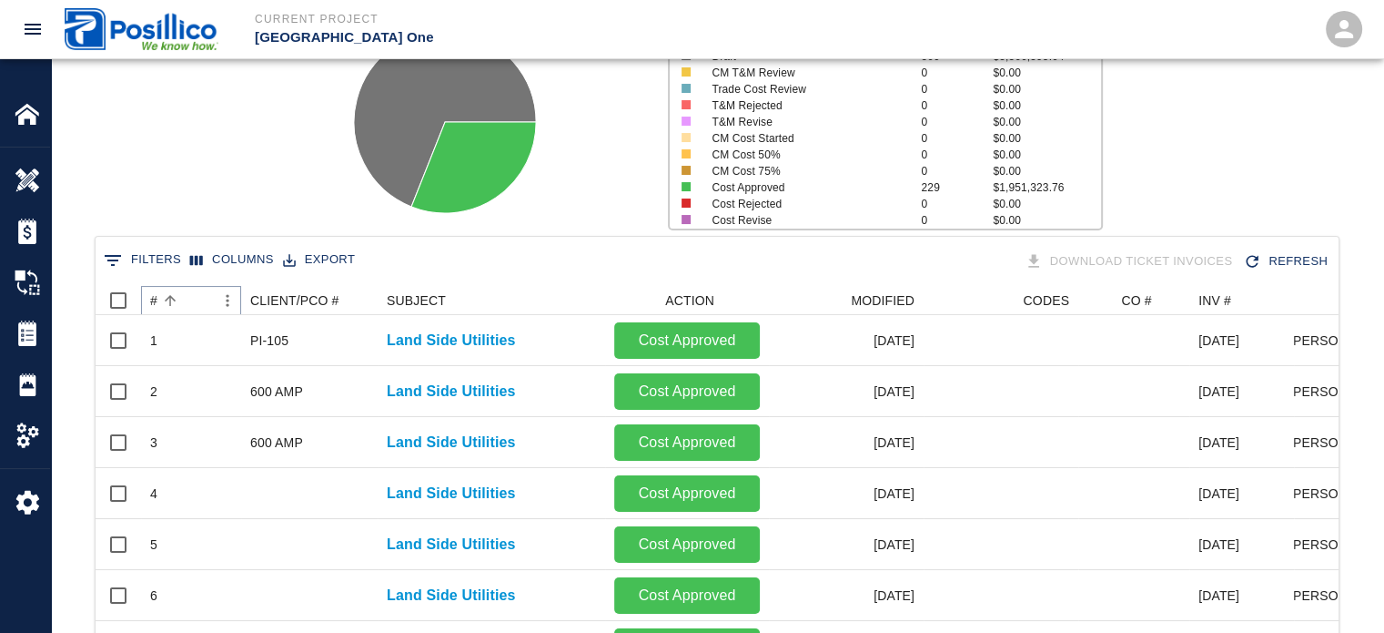
click at [170, 294] on icon "Sort" at bounding box center [170, 300] width 16 height 16
